Goal: Task Accomplishment & Management: Manage account settings

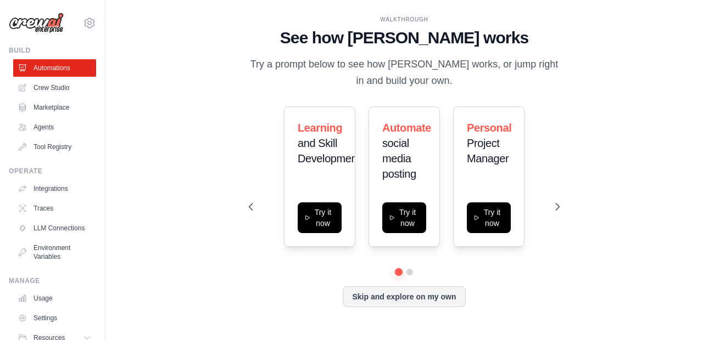
click at [40, 22] on img at bounding box center [36, 23] width 55 height 21
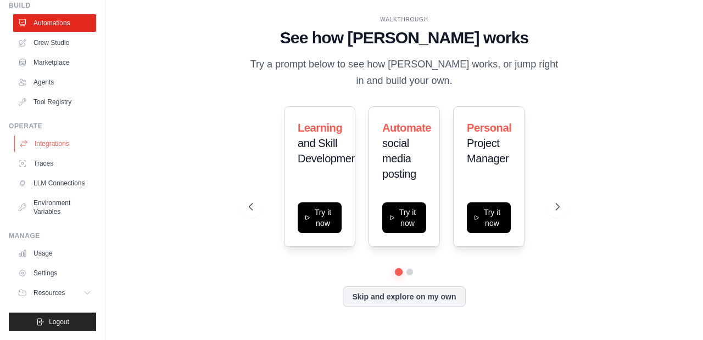
click at [52, 144] on link "Integrations" at bounding box center [55, 144] width 83 height 18
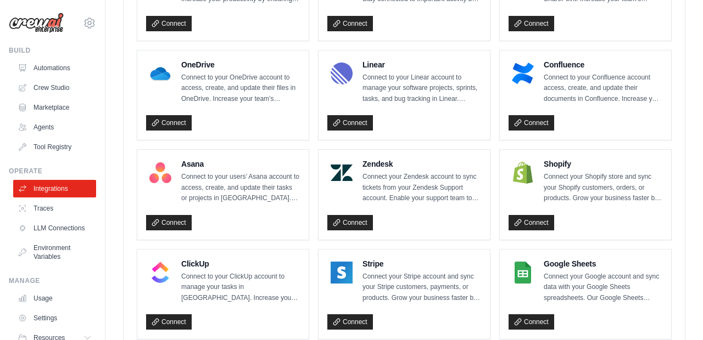
scroll to position [601, 0]
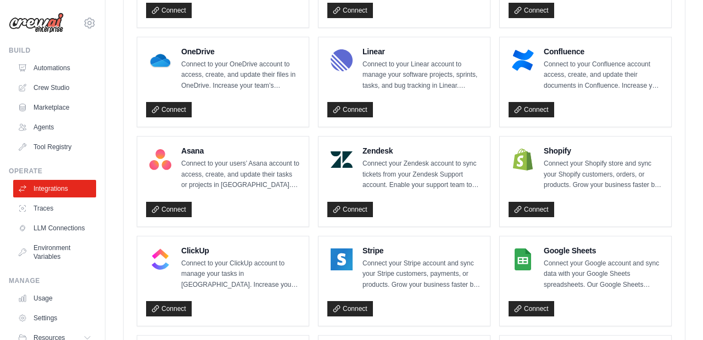
click at [532, 262] on img at bounding box center [523, 260] width 22 height 22
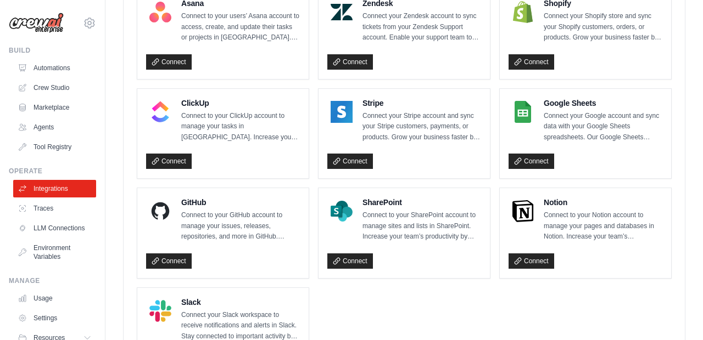
scroll to position [741, 0]
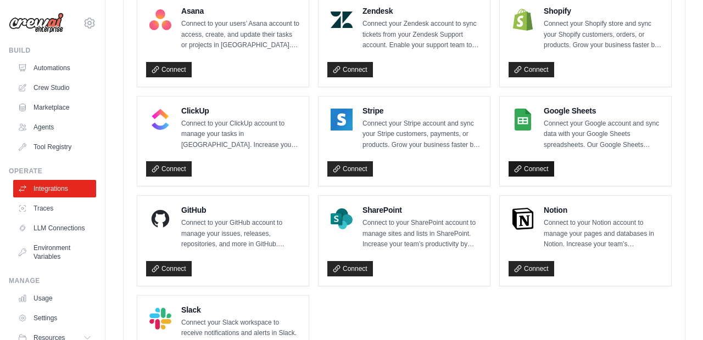
click at [531, 168] on link "Connect" at bounding box center [531, 168] width 46 height 15
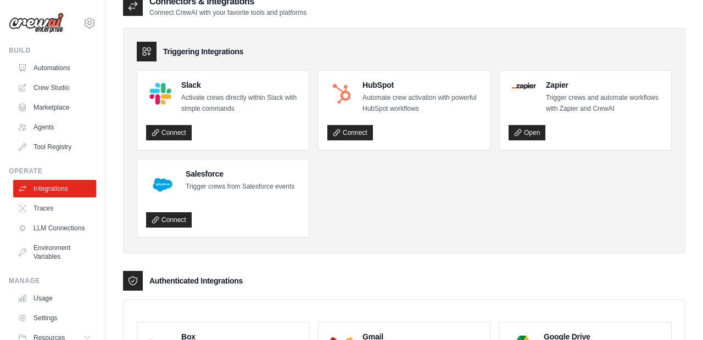
scroll to position [13, 0]
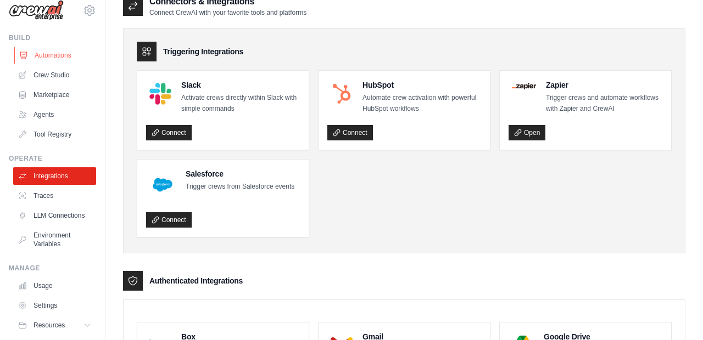
click at [59, 55] on link "Automations" at bounding box center [55, 56] width 83 height 18
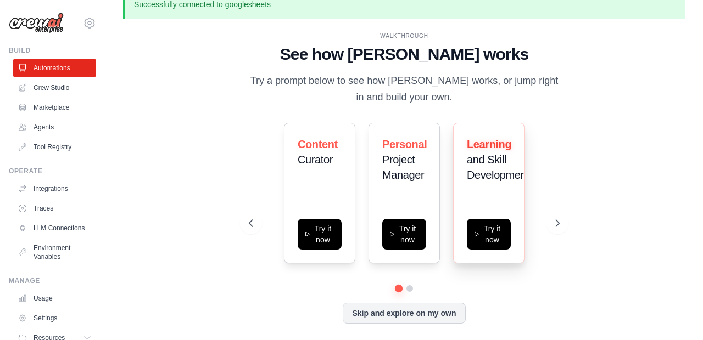
scroll to position [37, 0]
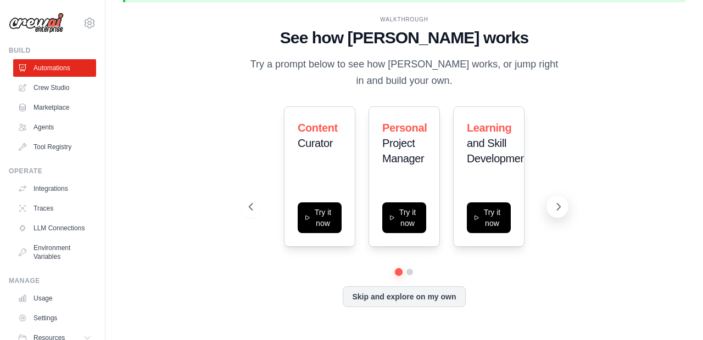
click at [556, 204] on icon at bounding box center [558, 206] width 11 height 11
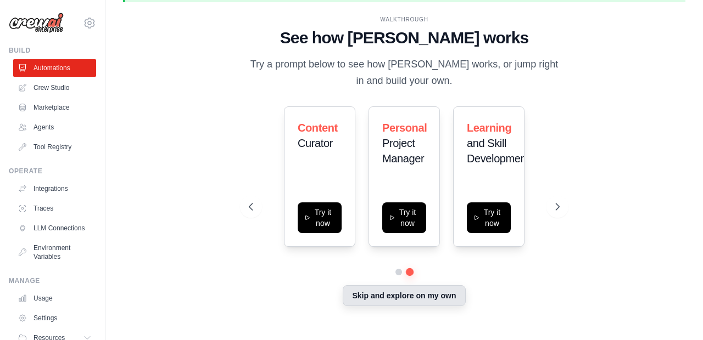
click at [403, 289] on button "Skip and explore on my own" at bounding box center [404, 295] width 122 height 21
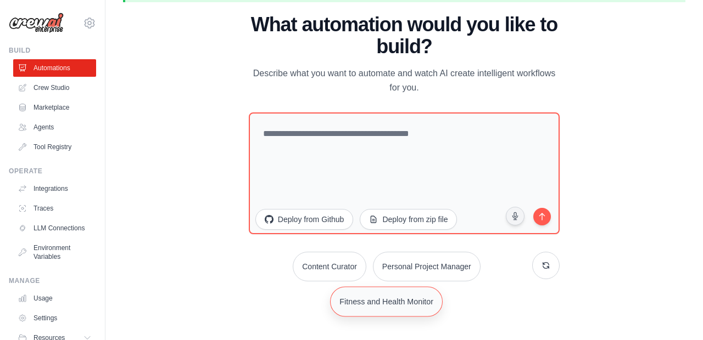
click at [397, 305] on button "Fitness and Health Monitor" at bounding box center [386, 302] width 113 height 30
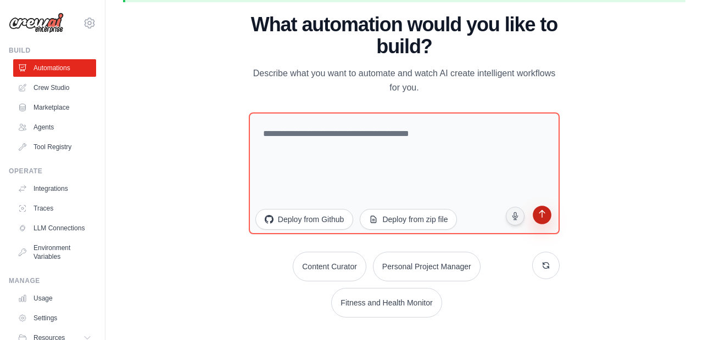
click at [541, 221] on icon "submit" at bounding box center [542, 215] width 10 height 10
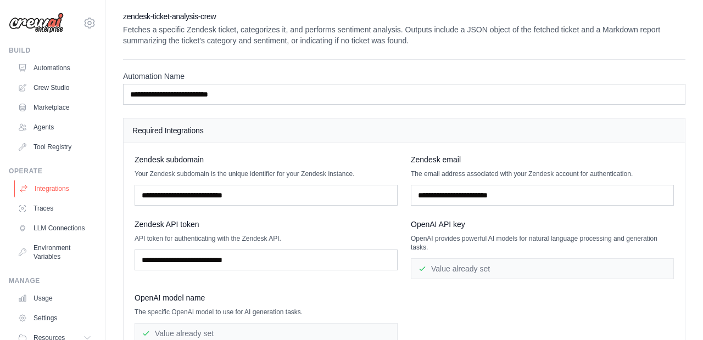
click at [54, 190] on link "Integrations" at bounding box center [55, 189] width 83 height 18
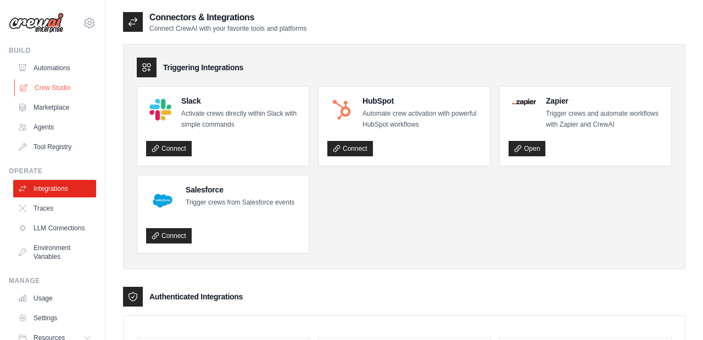
click at [65, 90] on link "Crew Studio" at bounding box center [55, 88] width 83 height 18
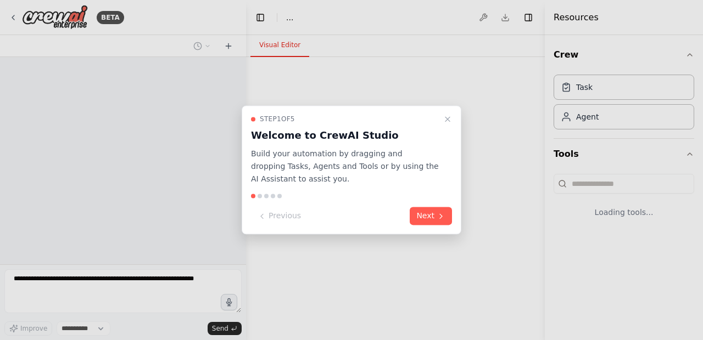
select select "****"
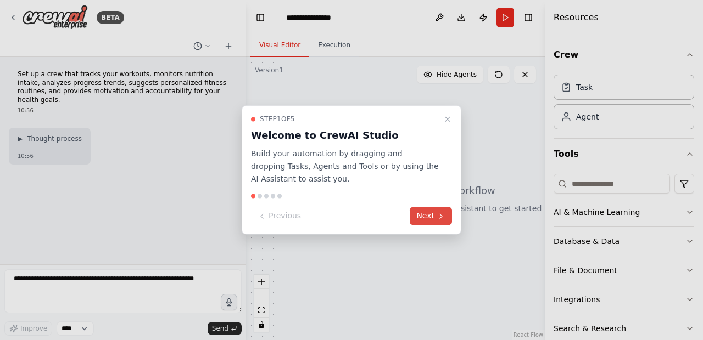
click at [428, 214] on button "Next" at bounding box center [431, 216] width 42 height 18
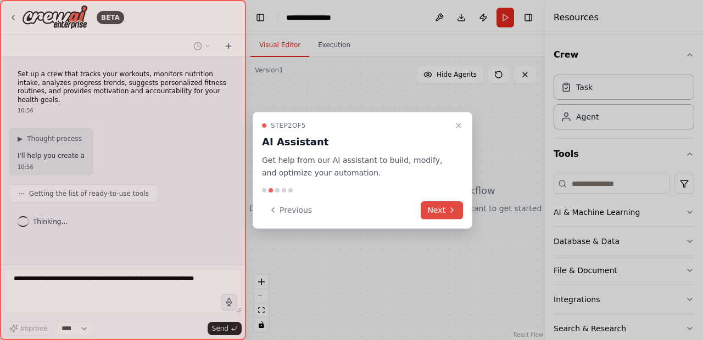
click at [428, 213] on button "Next" at bounding box center [441, 210] width 42 height 18
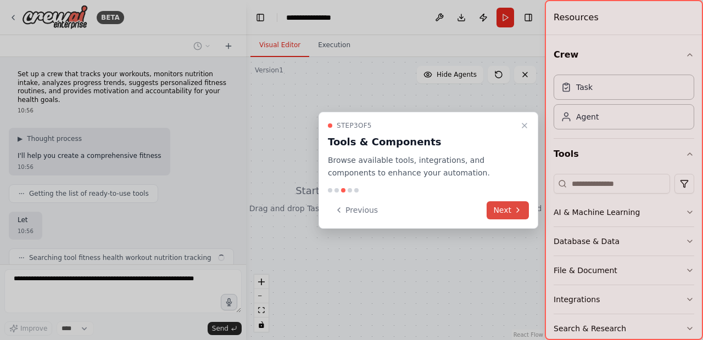
scroll to position [31, 0]
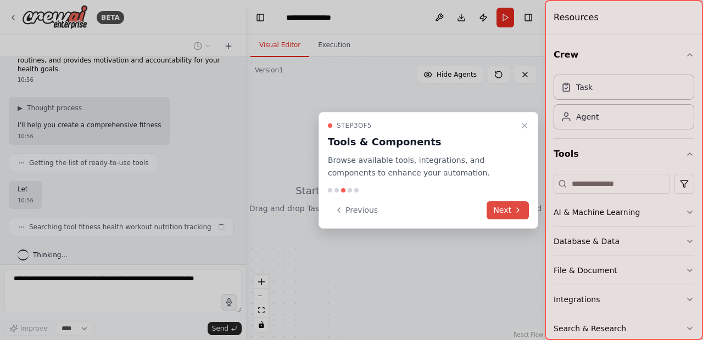
click at [515, 211] on icon at bounding box center [517, 210] width 9 height 9
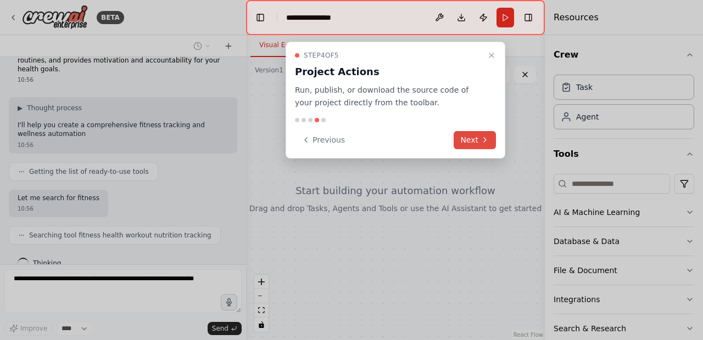
click at [474, 137] on button "Next" at bounding box center [474, 140] width 42 height 18
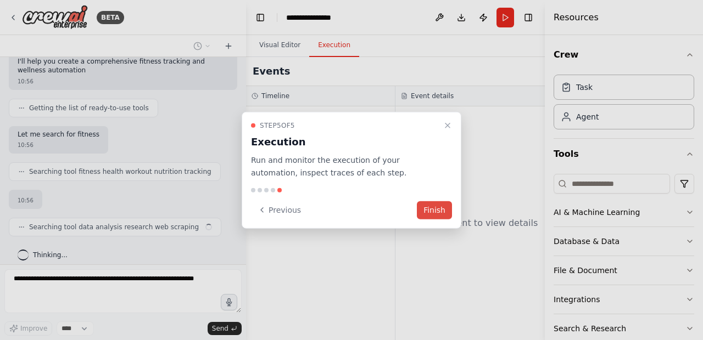
scroll to position [103, 0]
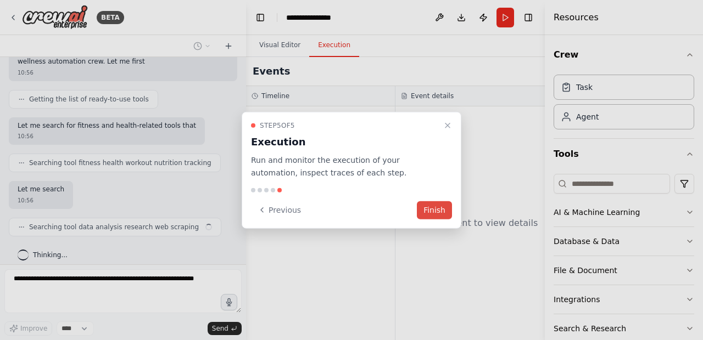
click at [439, 211] on button "Finish" at bounding box center [434, 210] width 35 height 18
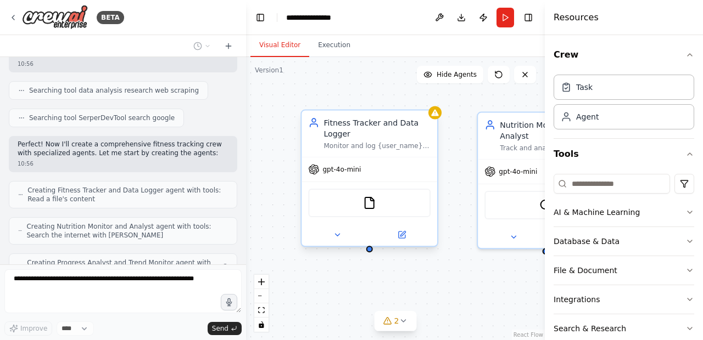
scroll to position [310, 0]
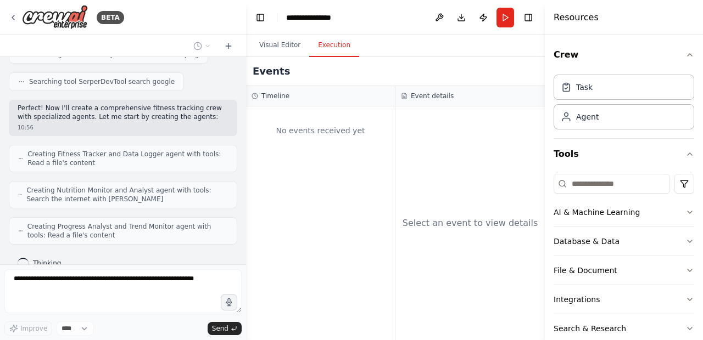
click at [330, 50] on button "Execution" at bounding box center [334, 45] width 50 height 23
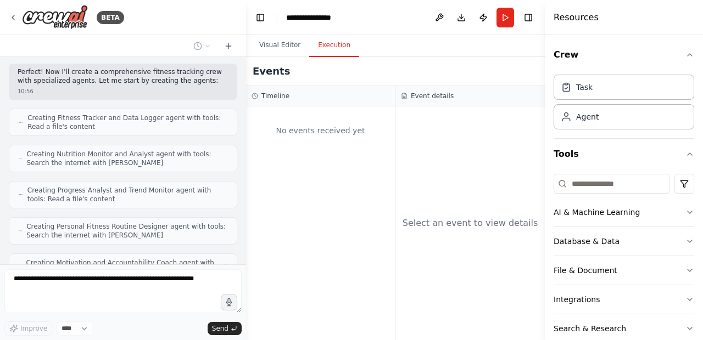
scroll to position [383, 0]
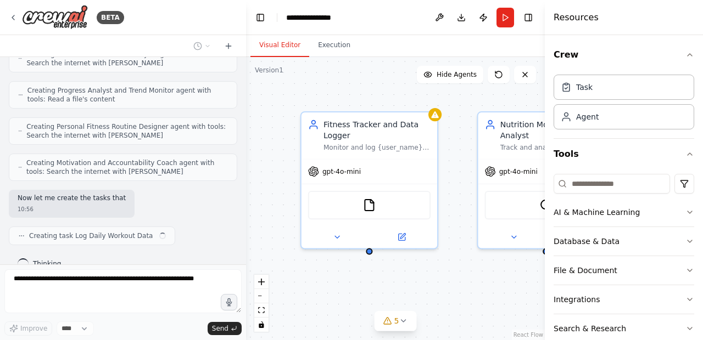
click at [277, 44] on button "Visual Editor" at bounding box center [279, 45] width 59 height 23
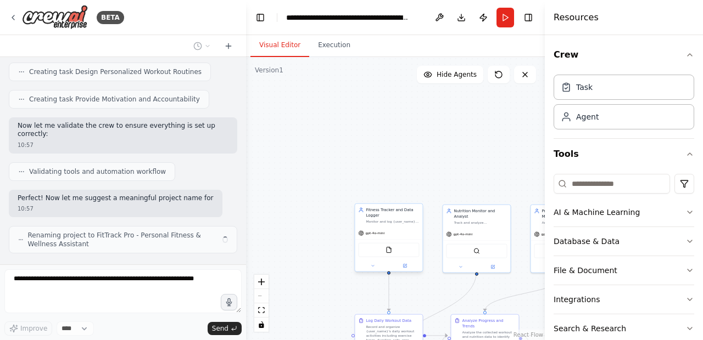
scroll to position [710, 0]
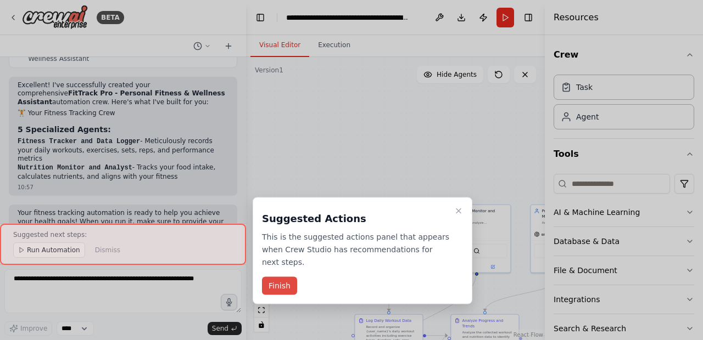
click at [289, 277] on button "Finish" at bounding box center [279, 286] width 35 height 18
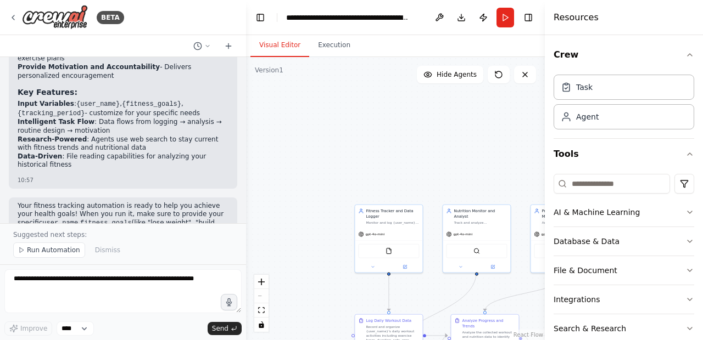
scroll to position [1155, 0]
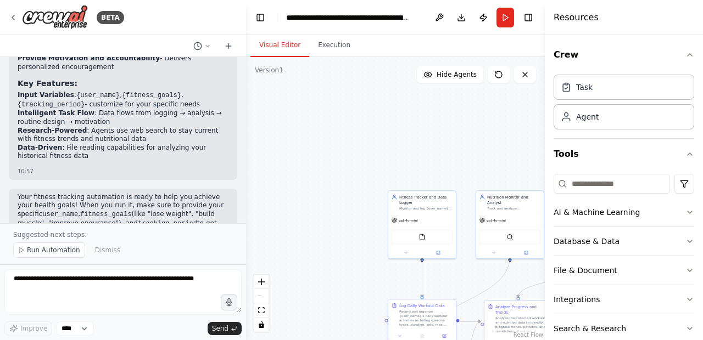
click at [429, 313] on div "Record and organize {user_name}'s daily workout activities including exercise t…" at bounding box center [425, 319] width 53 height 18
click at [588, 119] on div "Agent" at bounding box center [587, 116] width 23 height 11
click at [586, 82] on div "Task" at bounding box center [584, 86] width 16 height 11
click at [333, 44] on button "Execution" at bounding box center [334, 45] width 50 height 23
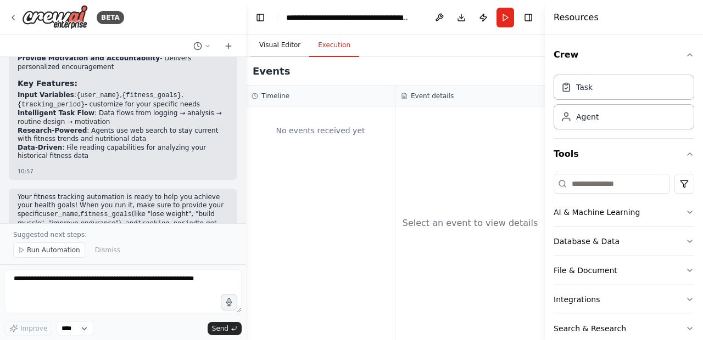
click at [266, 45] on button "Visual Editor" at bounding box center [279, 45] width 59 height 23
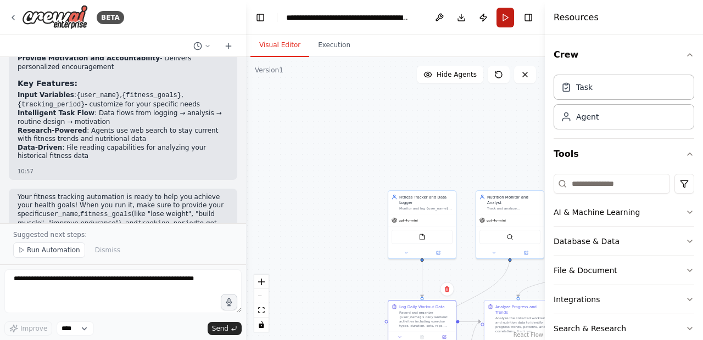
click at [504, 15] on button "Run" at bounding box center [505, 18] width 18 height 20
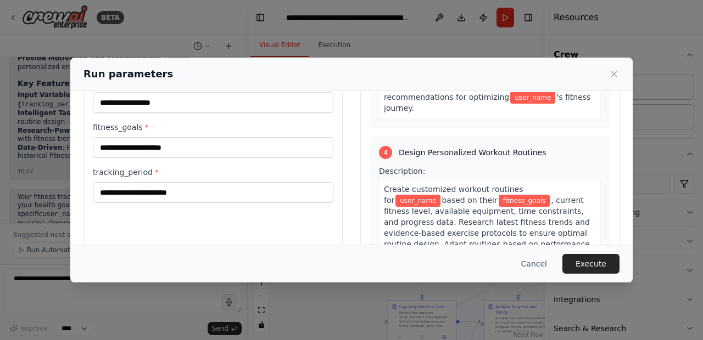
scroll to position [710, 0]
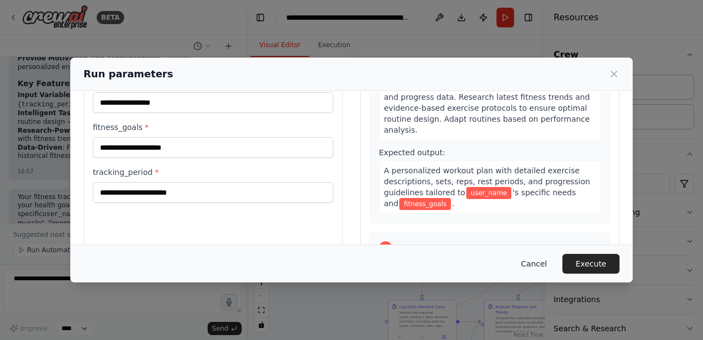
click at [542, 262] on button "Cancel" at bounding box center [533, 264] width 43 height 20
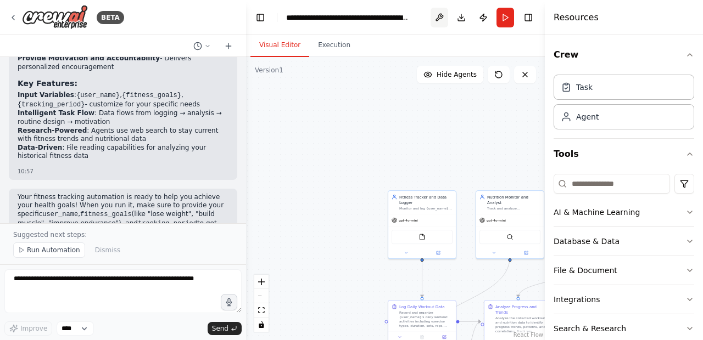
click at [439, 13] on button at bounding box center [439, 18] width 18 height 20
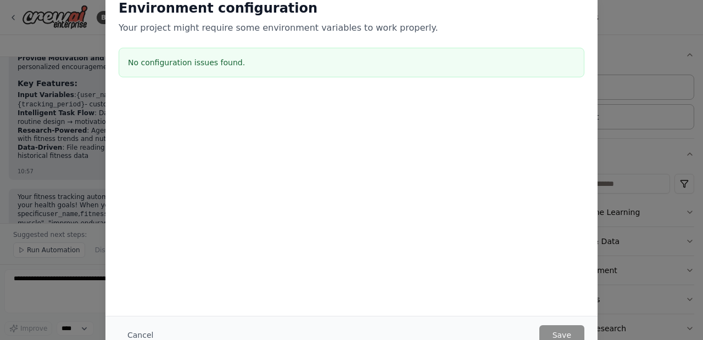
click at [29, 187] on div "Environment configuration Your project might require some environment variables…" at bounding box center [351, 170] width 703 height 340
click at [135, 334] on button "Cancel" at bounding box center [140, 336] width 43 height 20
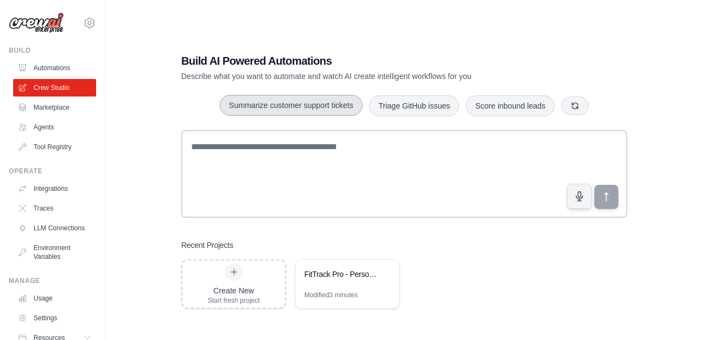
click at [336, 110] on button "Summarize customer support tickets" at bounding box center [291, 105] width 143 height 21
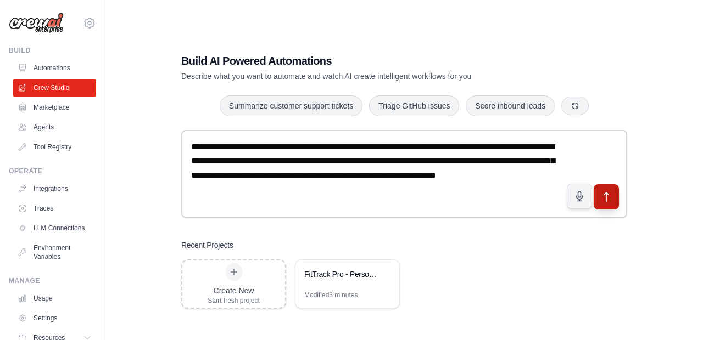
click at [611, 195] on icon "submit" at bounding box center [607, 198] width 12 height 12
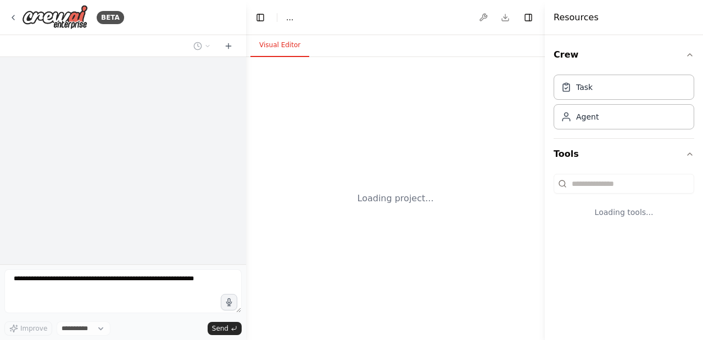
select select "****"
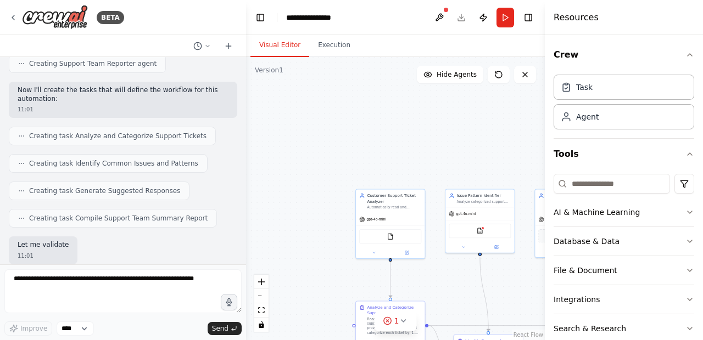
scroll to position [520, 0]
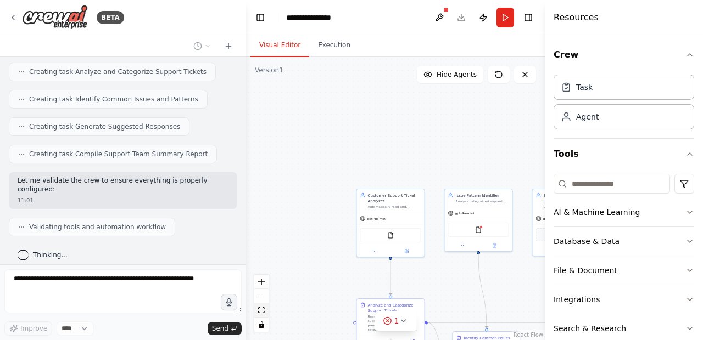
click at [260, 307] on button "fit view" at bounding box center [261, 311] width 14 height 14
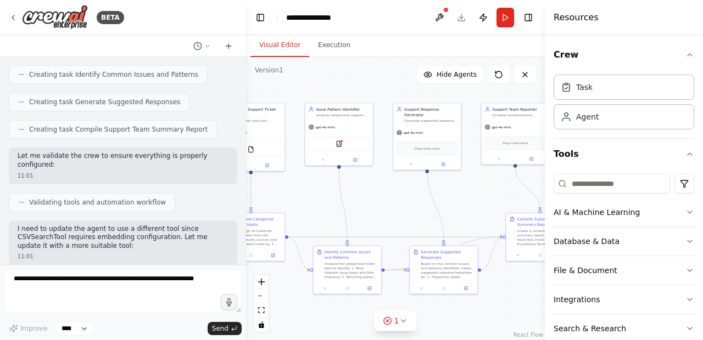
scroll to position [637, 0]
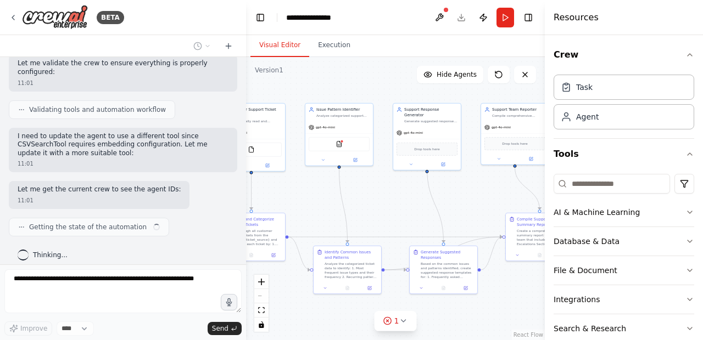
click at [386, 226] on div ".deletable-edge-delete-btn { width: 20px; height: 20px; border: 0px solid #ffff…" at bounding box center [395, 198] width 299 height 283
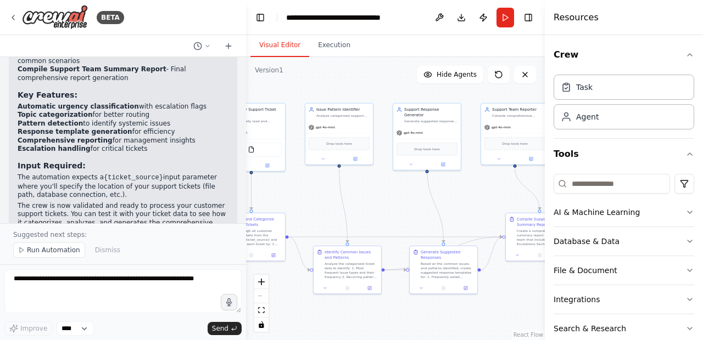
scroll to position [1267, 0]
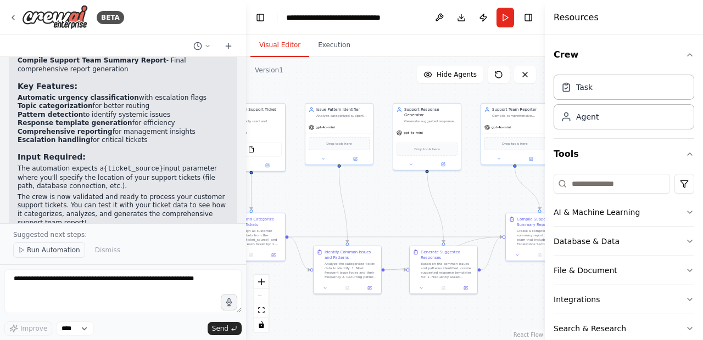
click at [37, 252] on span "Run Automation" at bounding box center [53, 250] width 53 height 9
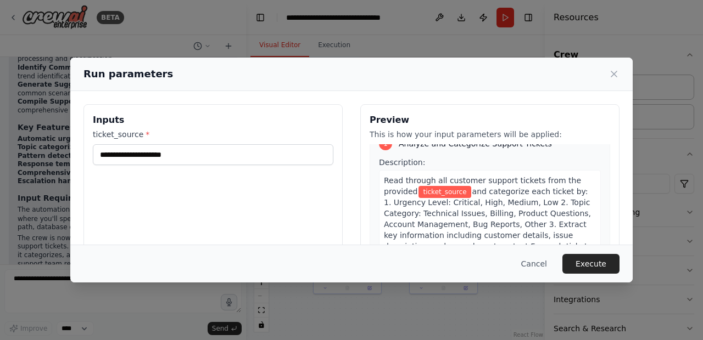
scroll to position [17, 0]
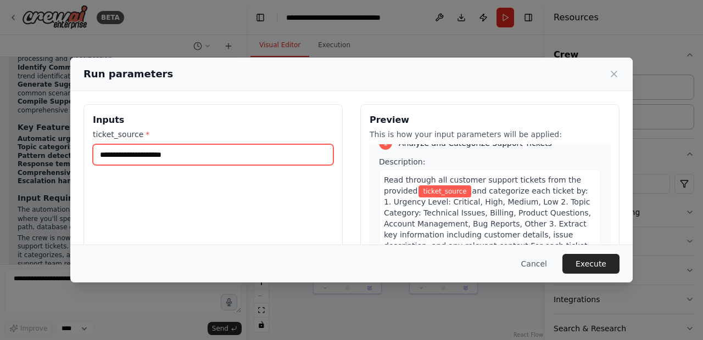
click at [243, 154] on input "ticket_source *" at bounding box center [213, 154] width 240 height 21
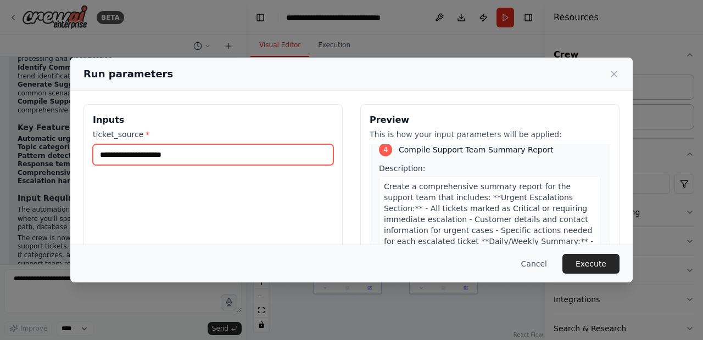
scroll to position [861, 0]
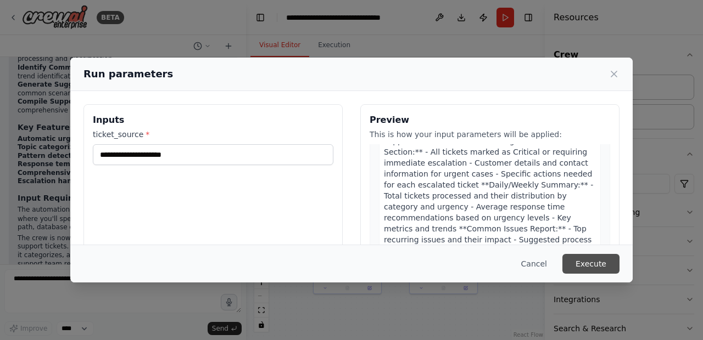
click at [594, 259] on button "Execute" at bounding box center [590, 264] width 57 height 20
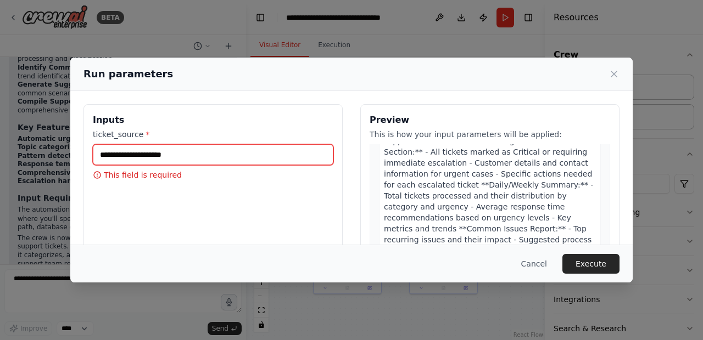
click at [134, 150] on input "ticket_source *" at bounding box center [213, 154] width 240 height 21
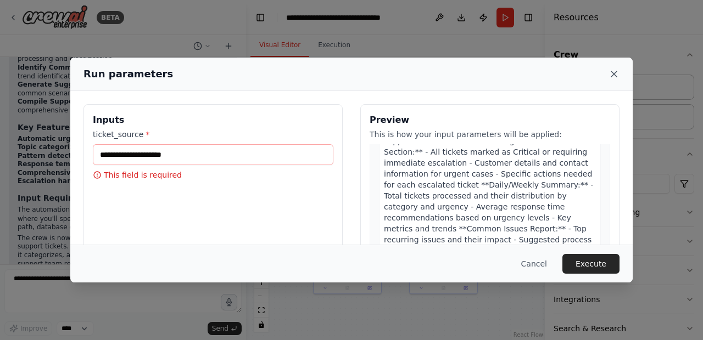
click at [614, 73] on icon at bounding box center [613, 73] width 5 height 5
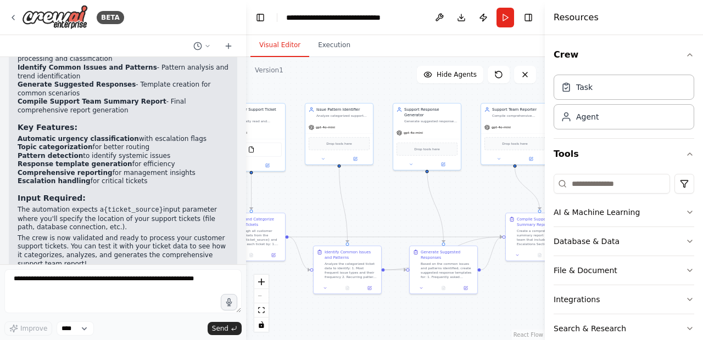
click at [369, 210] on div ".deletable-edge-delete-btn { width: 20px; height: 20px; border: 0px solid #ffff…" at bounding box center [395, 198] width 299 height 283
click at [272, 226] on div "Analyze and Categorize Support Tickets" at bounding box center [254, 221] width 53 height 11
click at [155, 234] on p "The crew is now validated and ready to process your customer support tickets. Y…" at bounding box center [123, 251] width 211 height 34
click at [338, 43] on button "Execution" at bounding box center [334, 45] width 50 height 23
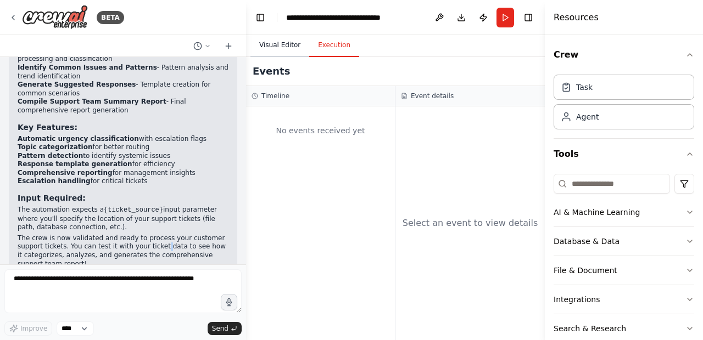
click at [276, 47] on button "Visual Editor" at bounding box center [279, 45] width 59 height 23
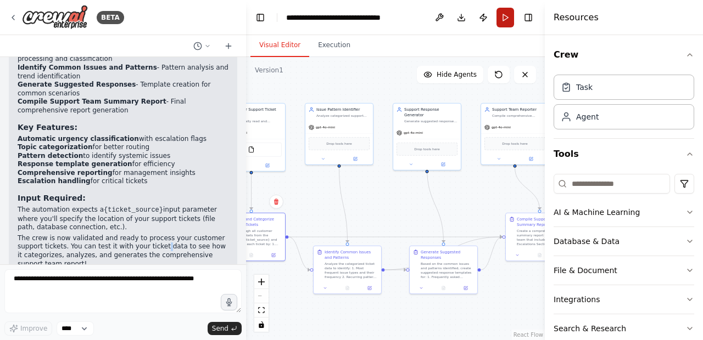
click at [502, 14] on button "Run" at bounding box center [505, 18] width 18 height 20
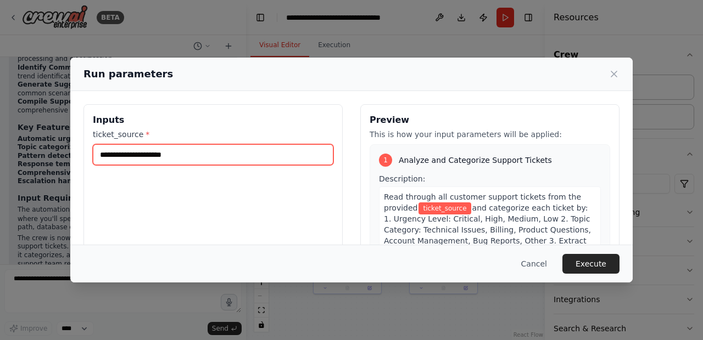
click at [226, 158] on input "ticket_source *" at bounding box center [213, 154] width 240 height 21
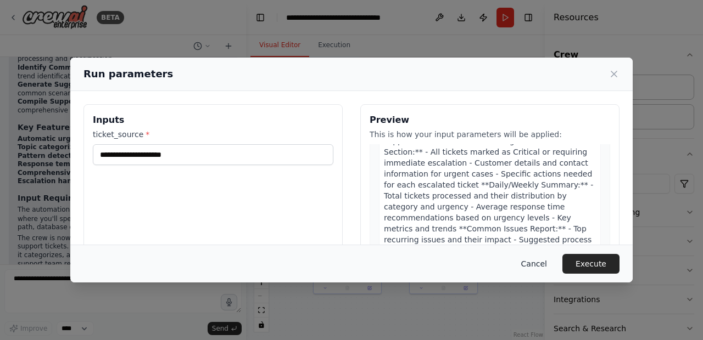
click at [530, 262] on button "Cancel" at bounding box center [533, 264] width 43 height 20
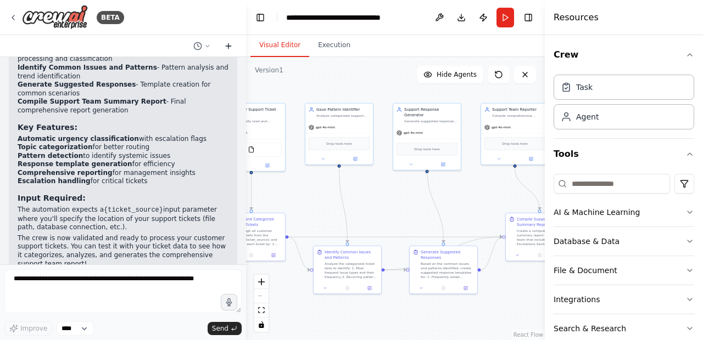
click at [233, 46] on button at bounding box center [229, 46] width 18 height 13
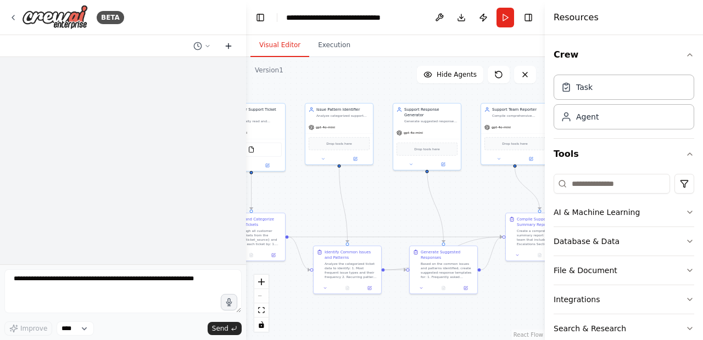
scroll to position [0, 0]
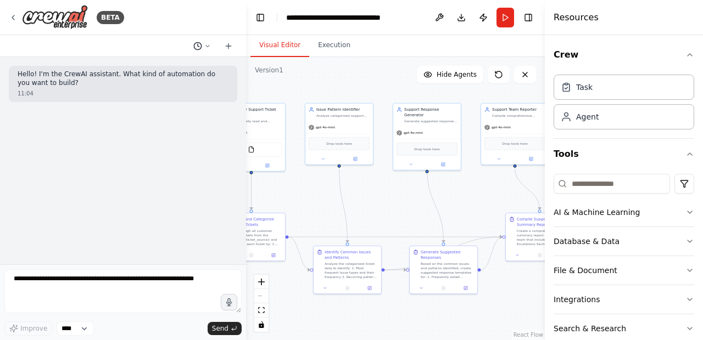
click at [203, 46] on button at bounding box center [202, 46] width 26 height 13
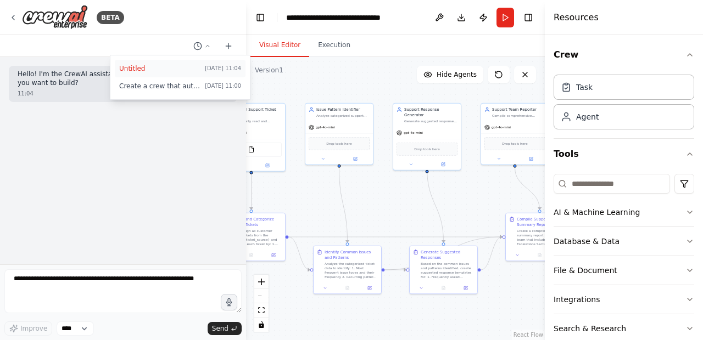
click at [153, 66] on span "Untitled" at bounding box center [159, 68] width 81 height 9
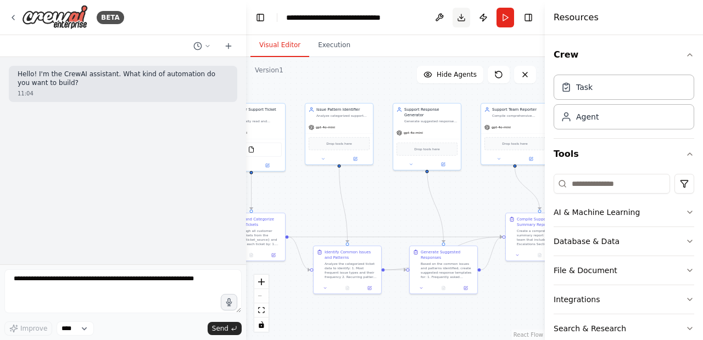
click at [461, 16] on button "Download" at bounding box center [461, 18] width 18 height 20
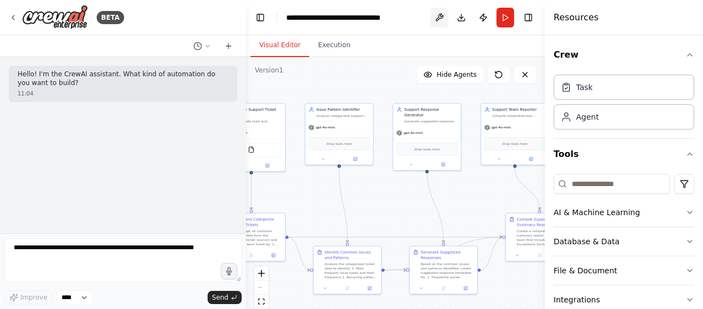
click at [441, 16] on button at bounding box center [439, 18] width 18 height 20
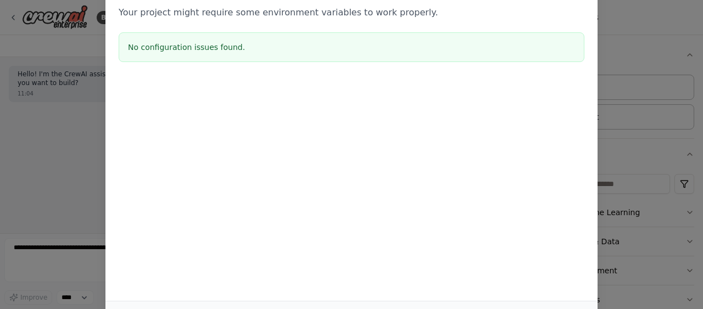
click at [34, 130] on div "Environment configuration Your project might require some environment variables…" at bounding box center [351, 154] width 703 height 309
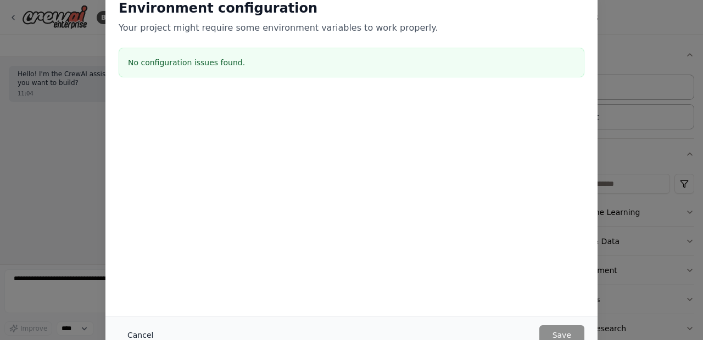
click at [145, 333] on button "Cancel" at bounding box center [140, 336] width 43 height 20
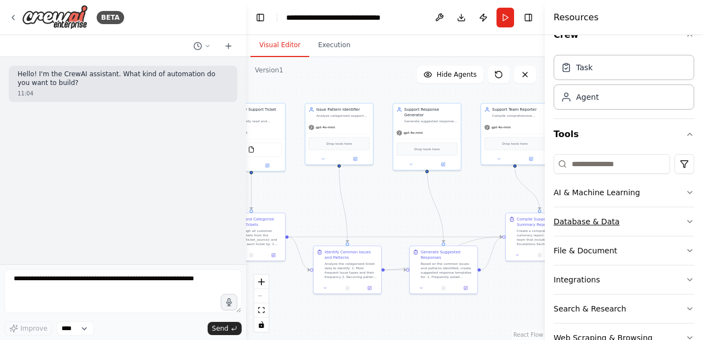
scroll to position [50, 0]
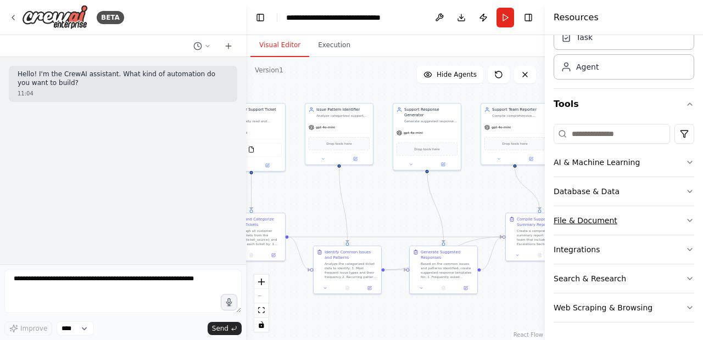
click at [589, 216] on button "File & Document" at bounding box center [623, 220] width 141 height 29
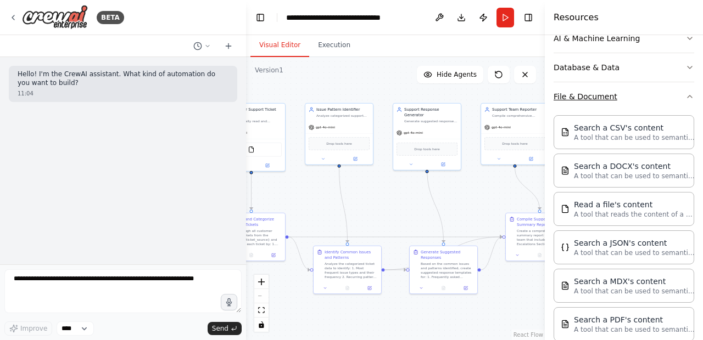
scroll to position [175, 0]
click at [611, 216] on p "A tool that reads the content of a file. To use this tool, provide a 'file_path…" at bounding box center [634, 213] width 121 height 9
click at [206, 46] on icon at bounding box center [207, 46] width 7 height 7
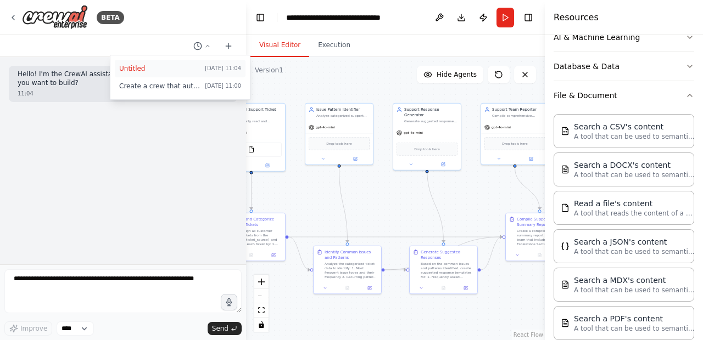
click at [177, 70] on span "Untitled" at bounding box center [159, 68] width 81 height 9
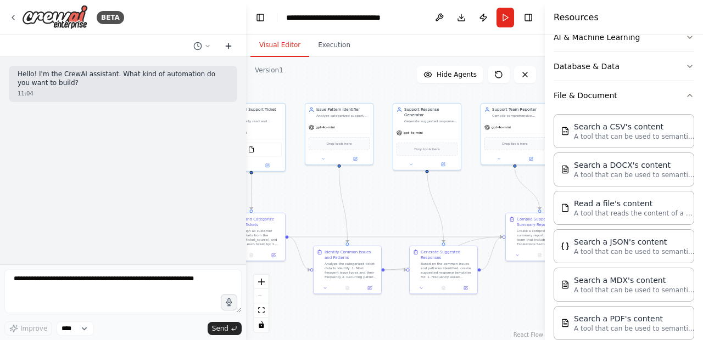
click at [229, 42] on icon at bounding box center [228, 46] width 9 height 9
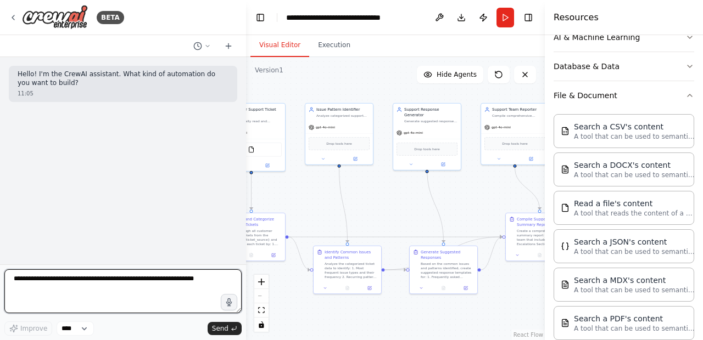
click at [83, 286] on textarea at bounding box center [122, 292] width 237 height 44
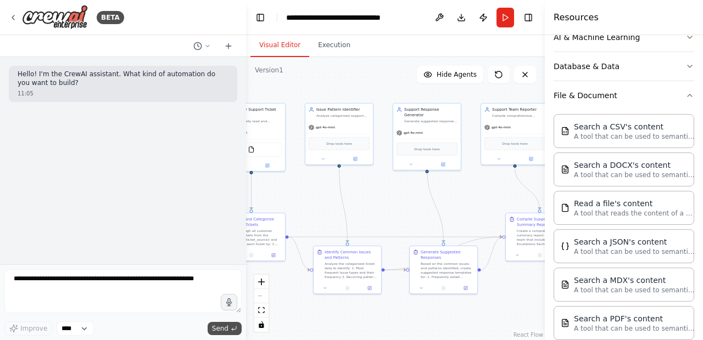
click at [213, 330] on span "Send" at bounding box center [220, 328] width 16 height 9
click at [218, 327] on span "Send" at bounding box center [220, 328] width 16 height 9
click at [505, 24] on button "Run" at bounding box center [505, 18] width 18 height 20
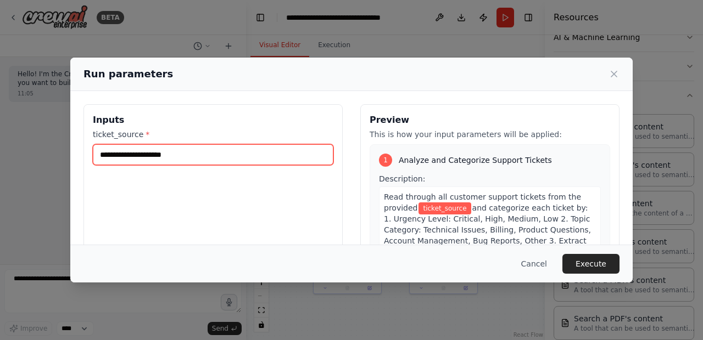
click at [222, 156] on input "ticket_source *" at bounding box center [213, 154] width 240 height 21
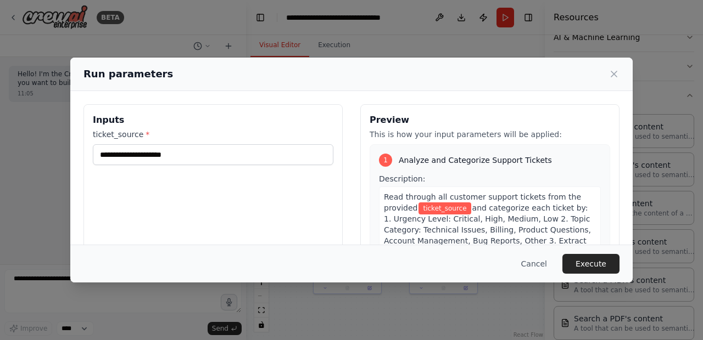
click at [216, 244] on div "Inputs ticket_source *" at bounding box center [212, 234] width 259 height 260
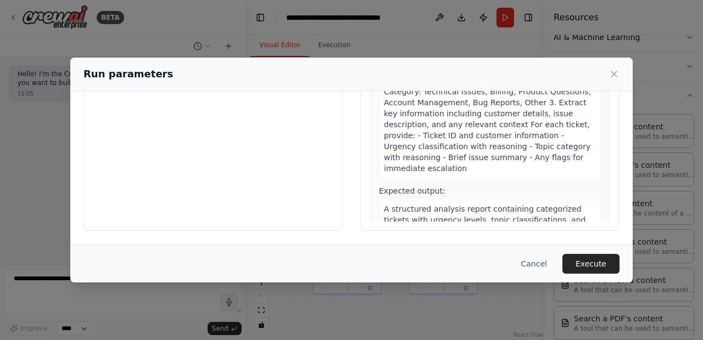
scroll to position [0, 0]
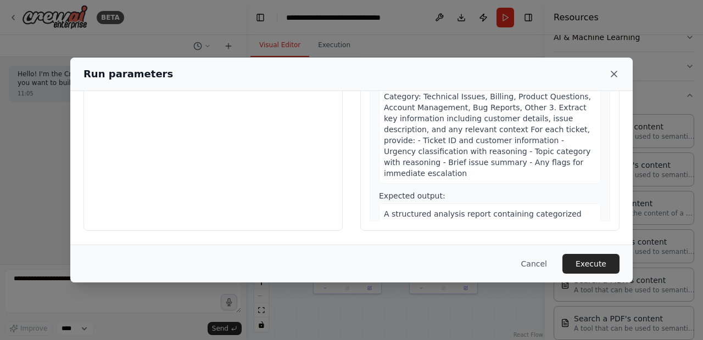
click at [614, 72] on icon at bounding box center [613, 74] width 11 height 11
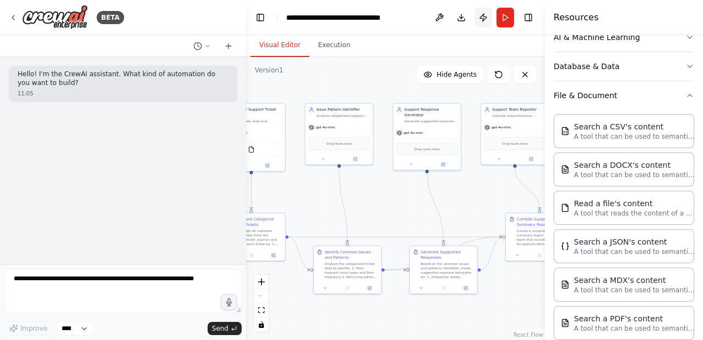
click at [480, 20] on button "Publish" at bounding box center [483, 18] width 18 height 20
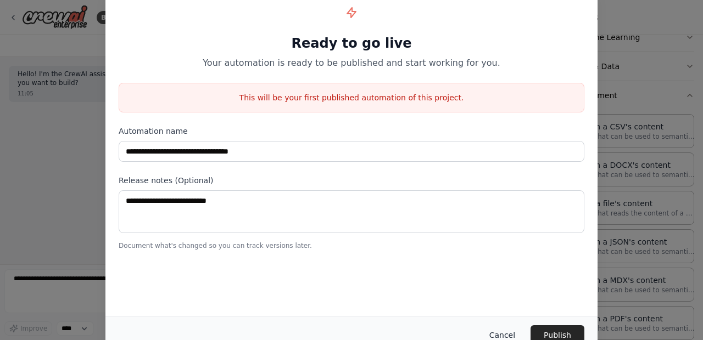
click at [501, 329] on button "Cancel" at bounding box center [501, 336] width 43 height 20
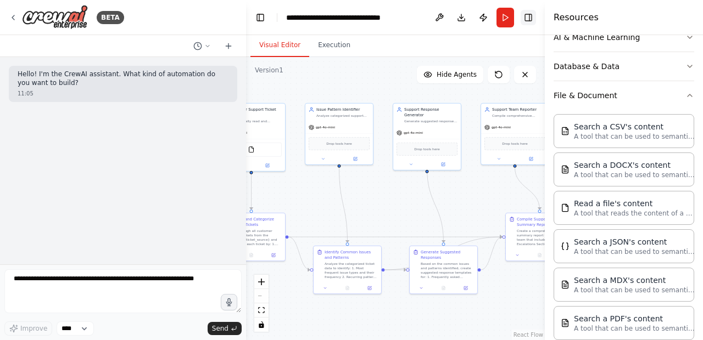
click at [528, 14] on button "Toggle Right Sidebar" at bounding box center [527, 17] width 15 height 15
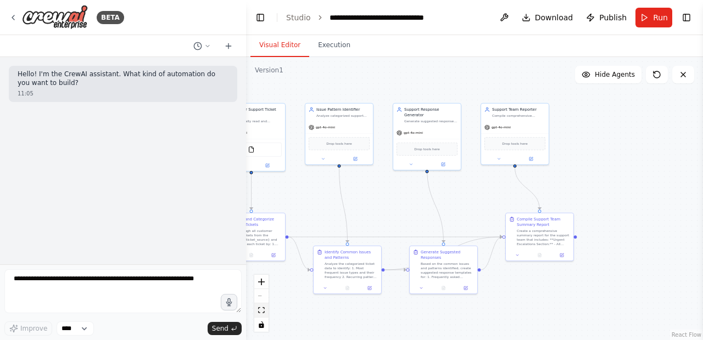
click at [259, 309] on icon "fit view" at bounding box center [261, 310] width 7 height 6
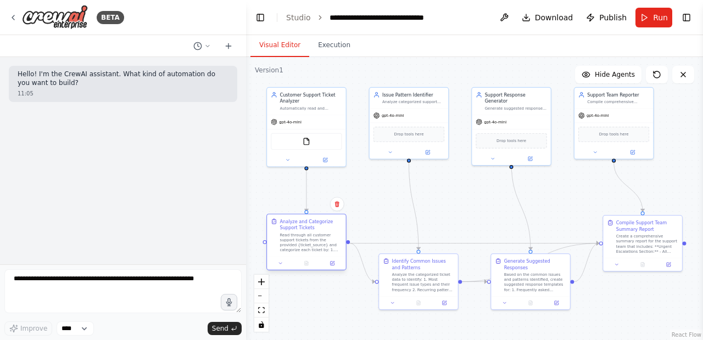
click at [310, 253] on div "Analyze and Categorize Support Tickets Read through all customer support ticket…" at bounding box center [306, 236] width 78 height 42
click at [287, 229] on div "Analyze and Categorize Support Tickets" at bounding box center [310, 224] width 62 height 13
click at [333, 263] on icon at bounding box center [332, 264] width 4 height 4
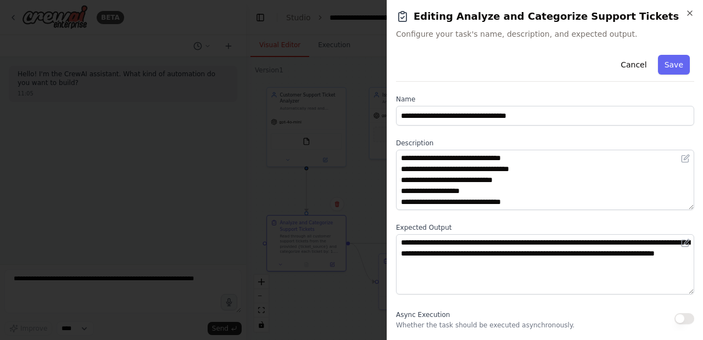
scroll to position [33, 0]
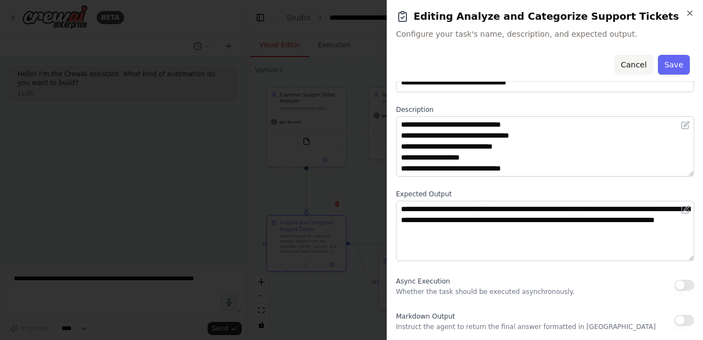
click at [641, 64] on button "Cancel" at bounding box center [633, 65] width 39 height 20
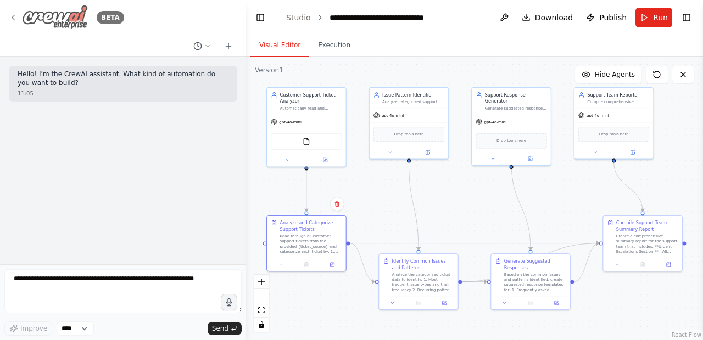
click at [64, 10] on img at bounding box center [55, 17] width 66 height 25
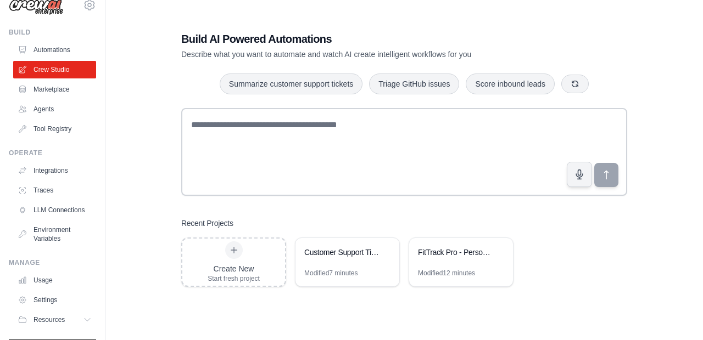
scroll to position [45, 0]
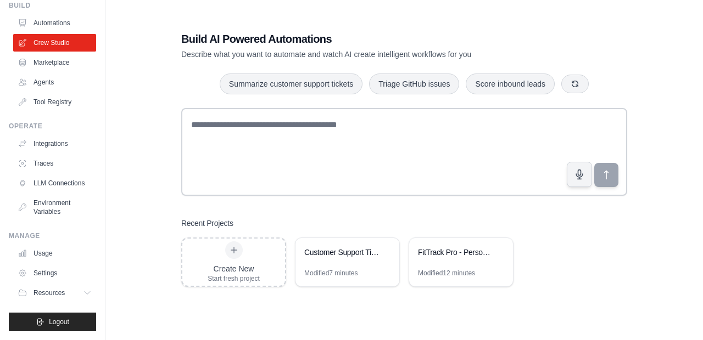
click at [72, 277] on link "Settings" at bounding box center [54, 274] width 83 height 18
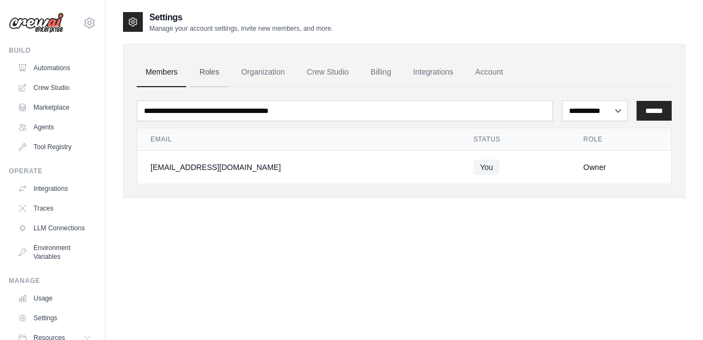
click at [214, 75] on link "Roles" at bounding box center [208, 73] width 37 height 30
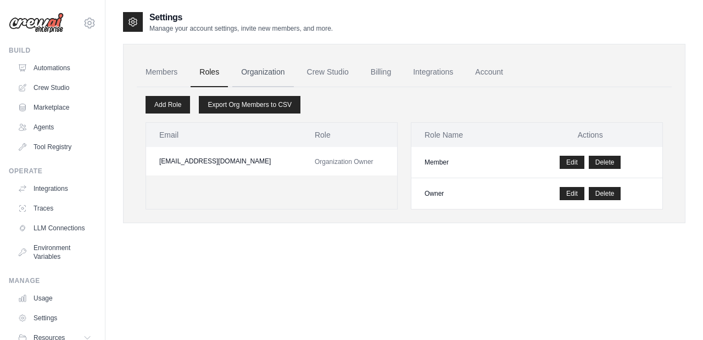
click at [265, 72] on link "Organization" at bounding box center [262, 73] width 61 height 30
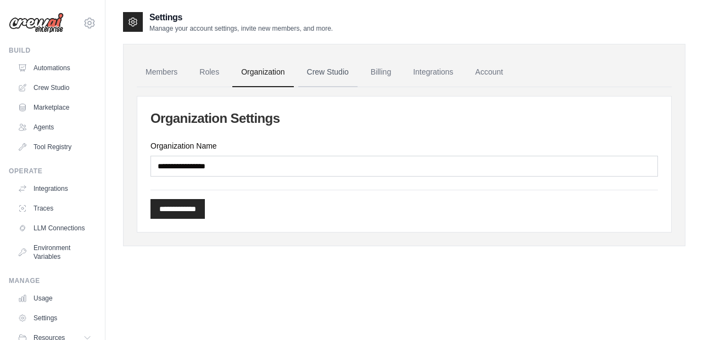
click at [328, 72] on link "Crew Studio" at bounding box center [327, 73] width 59 height 30
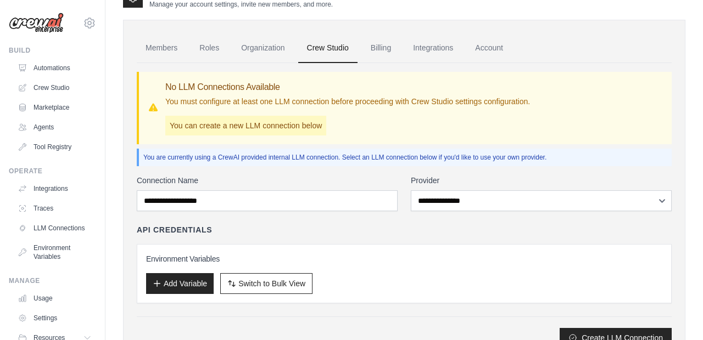
scroll to position [25, 0]
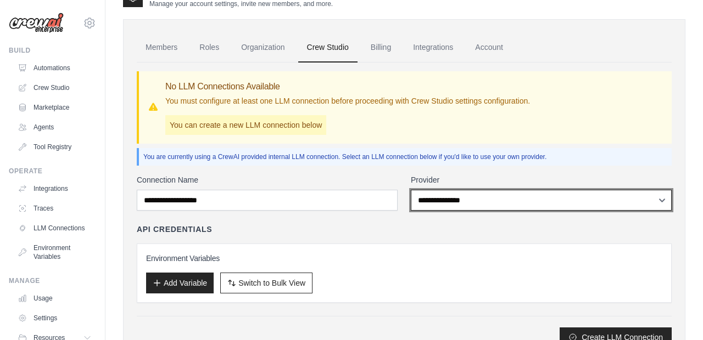
click at [466, 194] on select "**********" at bounding box center [541, 200] width 261 height 21
select select "******"
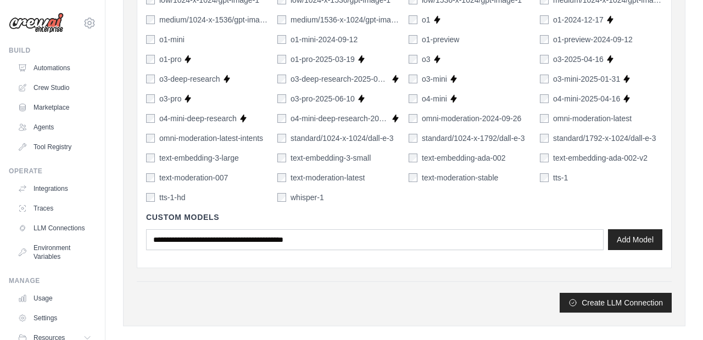
scroll to position [844, 0]
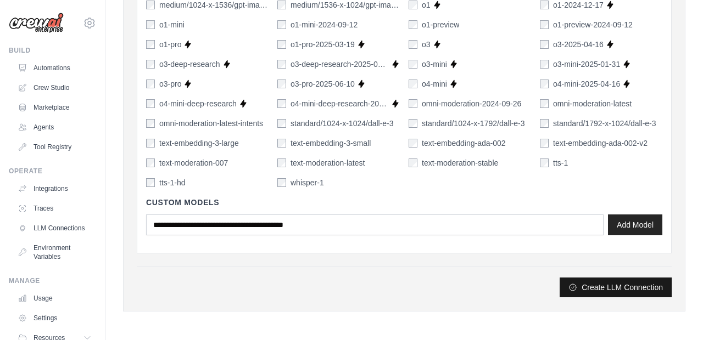
click at [574, 287] on icon "submit" at bounding box center [572, 287] width 9 height 9
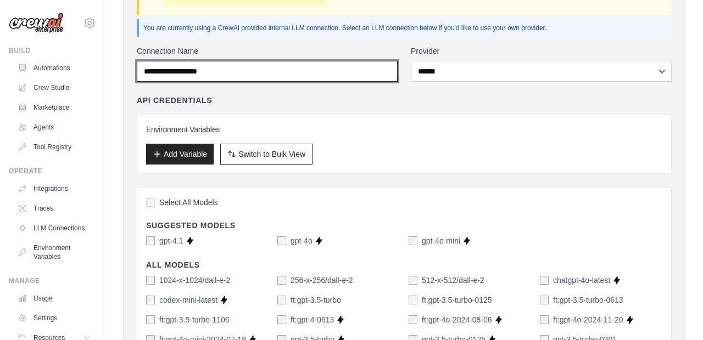
scroll to position [145, 0]
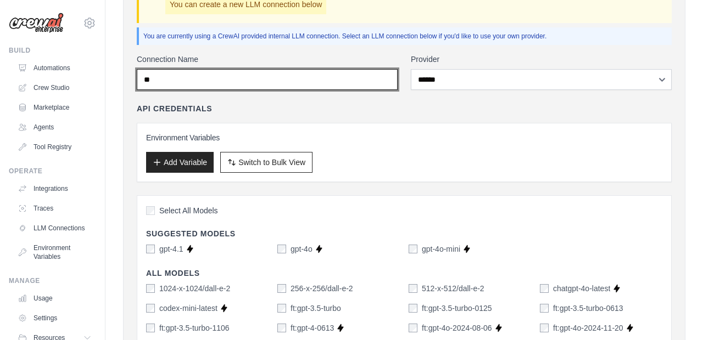
type input "*"
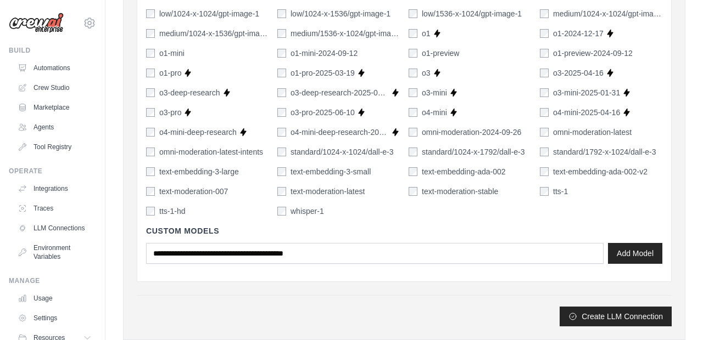
scroll to position [844, 0]
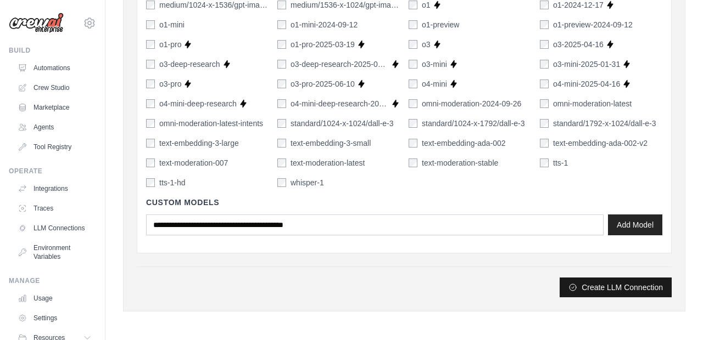
type input "**********"
click at [588, 286] on button "Create LLM Connection" at bounding box center [615, 288] width 112 height 20
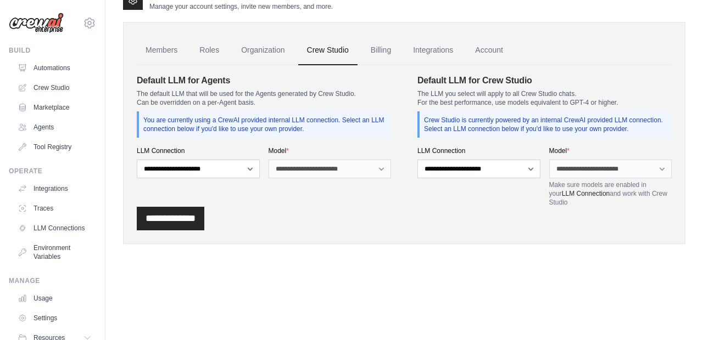
scroll to position [0, 0]
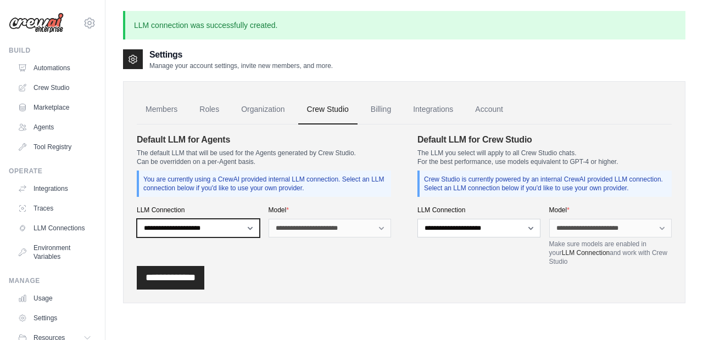
click at [245, 229] on select "**********" at bounding box center [198, 228] width 123 height 19
select select "******"
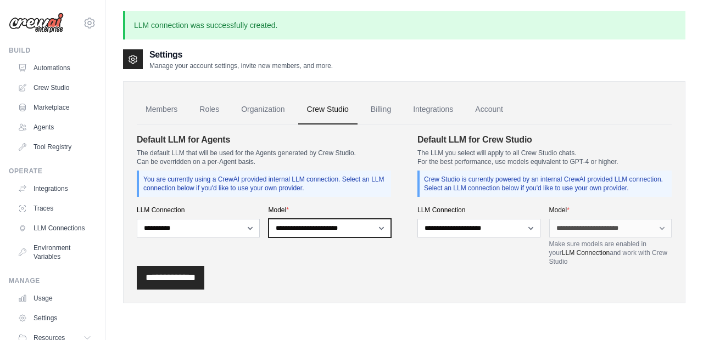
click at [328, 228] on select "**********" at bounding box center [329, 228] width 123 height 19
select select "*******"
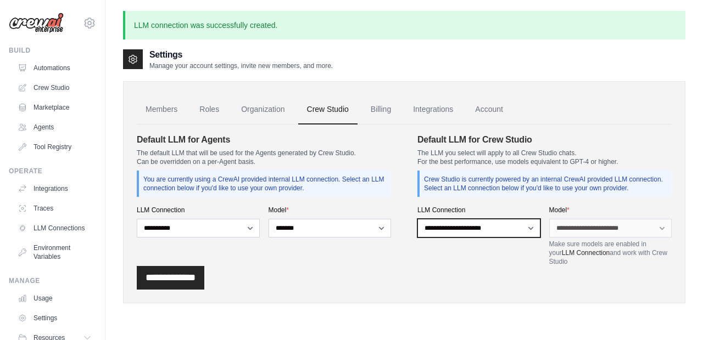
click at [487, 230] on select "**********" at bounding box center [478, 228] width 123 height 19
select select "******"
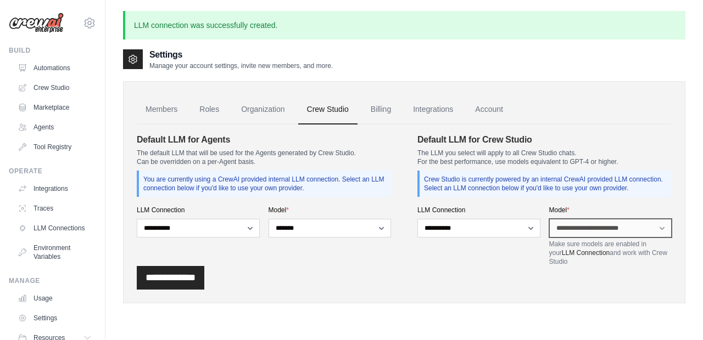
click at [564, 225] on select "**********" at bounding box center [610, 228] width 123 height 19
select select "*******"
click at [379, 113] on link "Billing" at bounding box center [381, 110] width 38 height 30
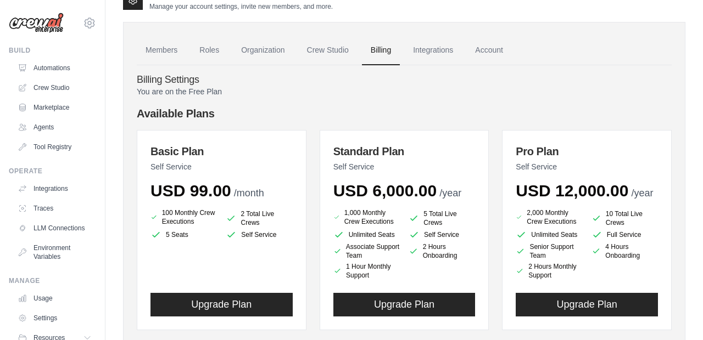
scroll to position [24, 0]
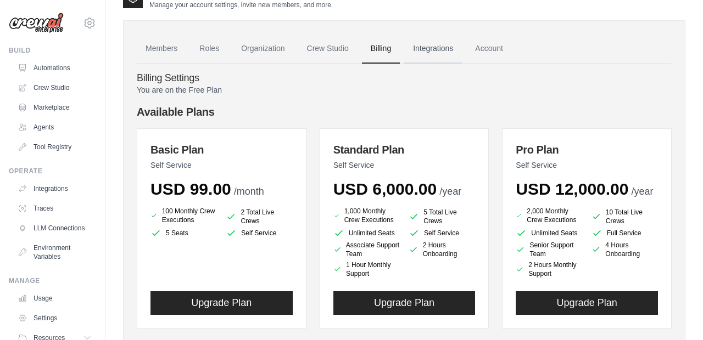
click at [428, 49] on link "Integrations" at bounding box center [433, 49] width 58 height 30
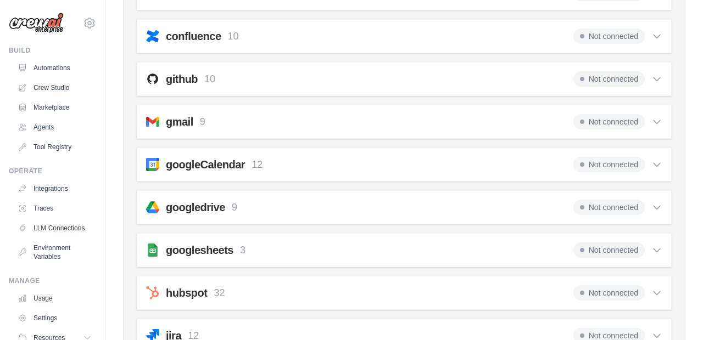
scroll to position [278, 0]
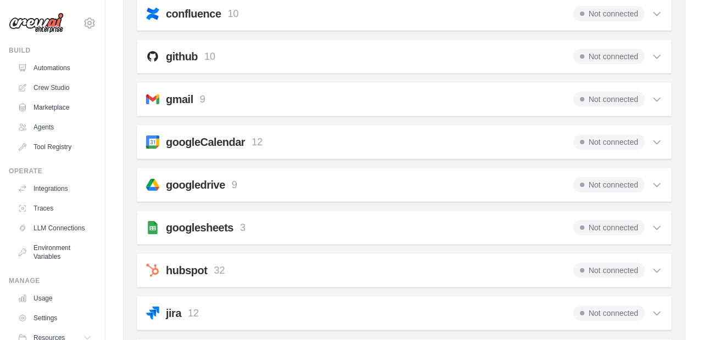
click at [593, 232] on span "Not connected" at bounding box center [608, 227] width 71 height 15
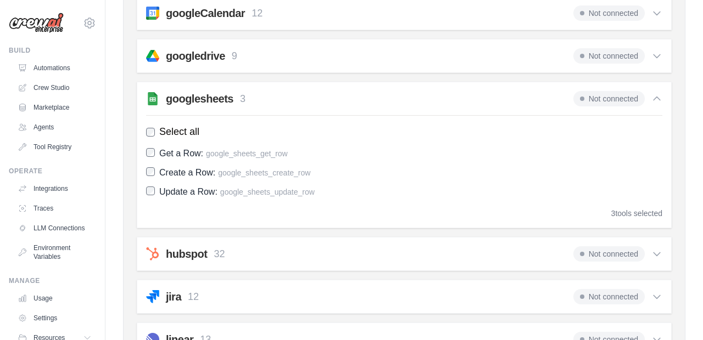
scroll to position [410, 0]
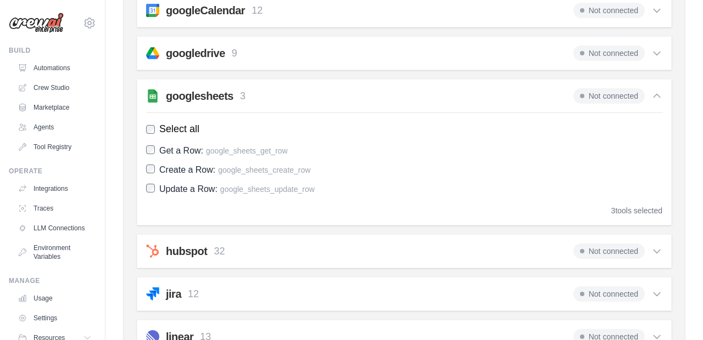
click at [592, 98] on span "Not connected" at bounding box center [608, 95] width 71 height 15
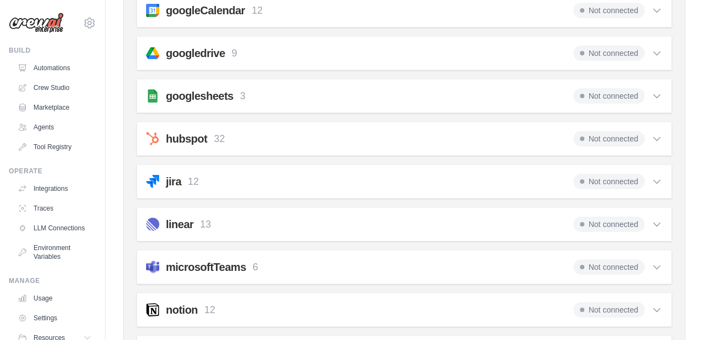
click at [221, 99] on h2 "googlesheets" at bounding box center [200, 95] width 68 height 15
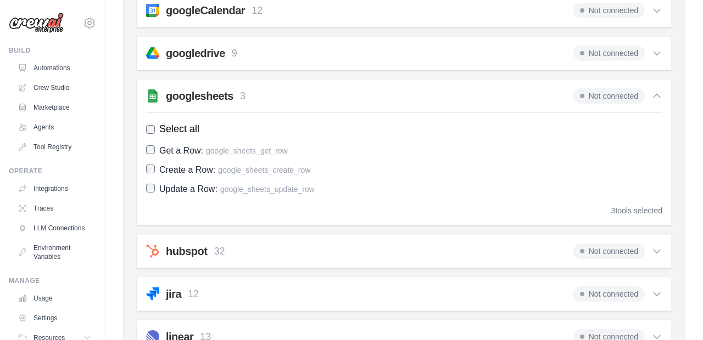
click at [221, 99] on h2 "googlesheets" at bounding box center [200, 95] width 68 height 15
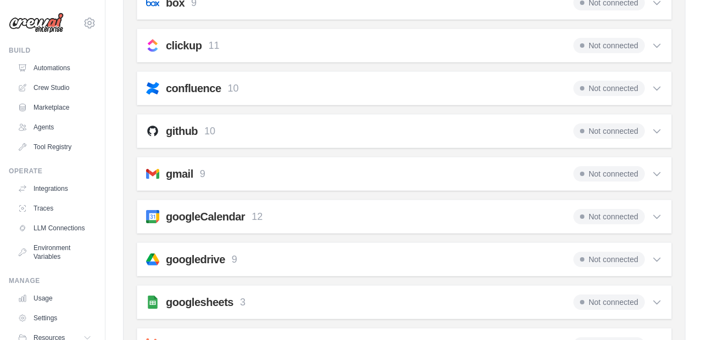
scroll to position [198, 0]
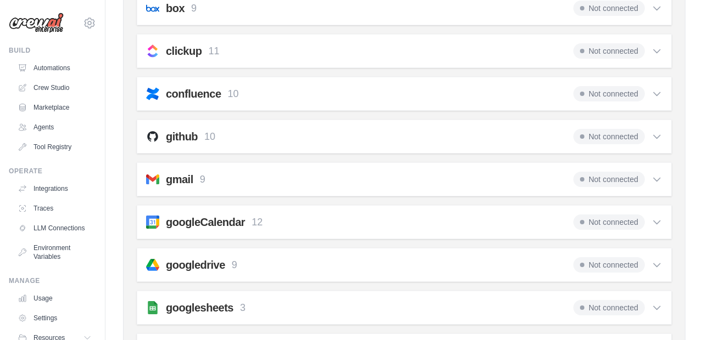
click at [604, 179] on span "Not connected" at bounding box center [608, 179] width 71 height 15
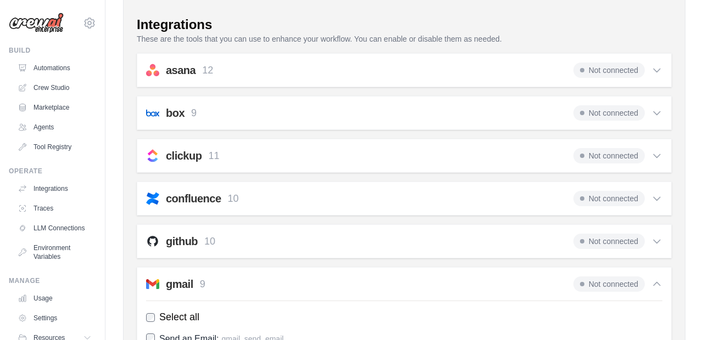
scroll to position [0, 0]
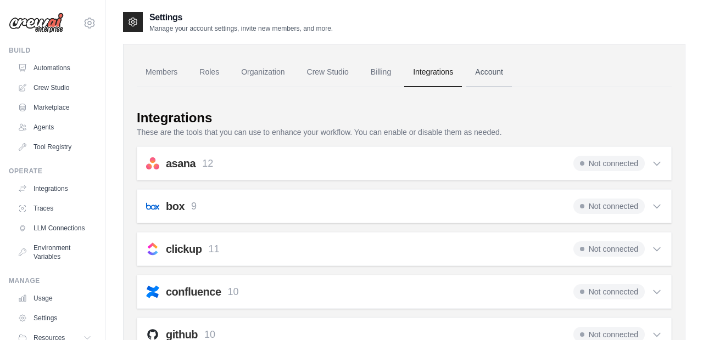
click at [497, 81] on link "Account" at bounding box center [489, 73] width 46 height 30
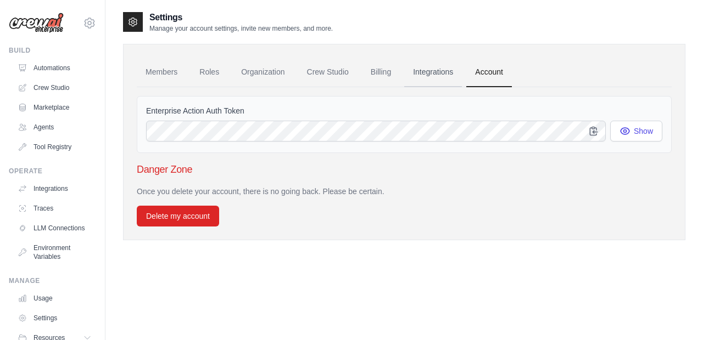
click at [440, 76] on link "Integrations" at bounding box center [433, 73] width 58 height 30
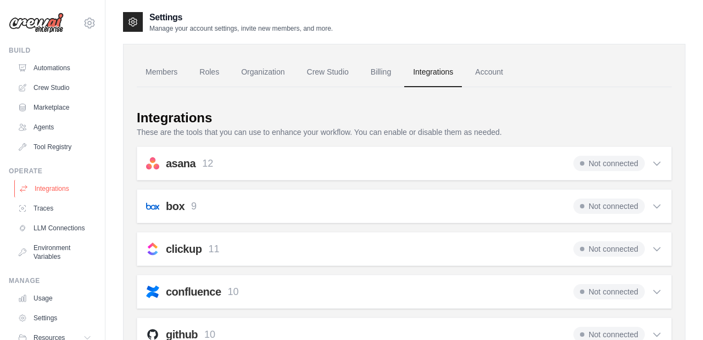
click at [46, 188] on link "Integrations" at bounding box center [55, 189] width 83 height 18
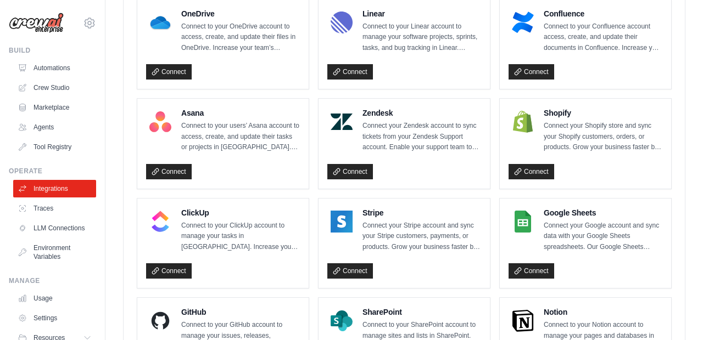
scroll to position [653, 0]
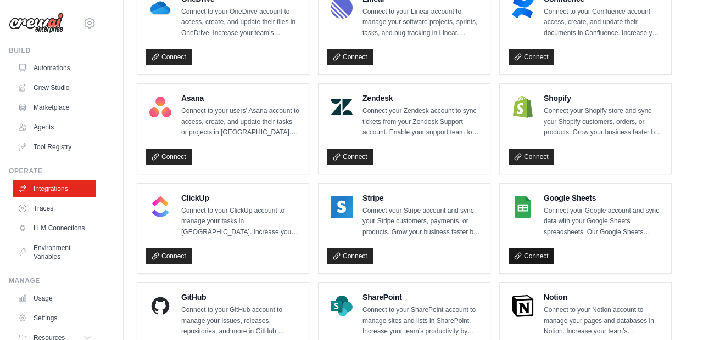
click at [525, 257] on link "Connect" at bounding box center [531, 256] width 46 height 15
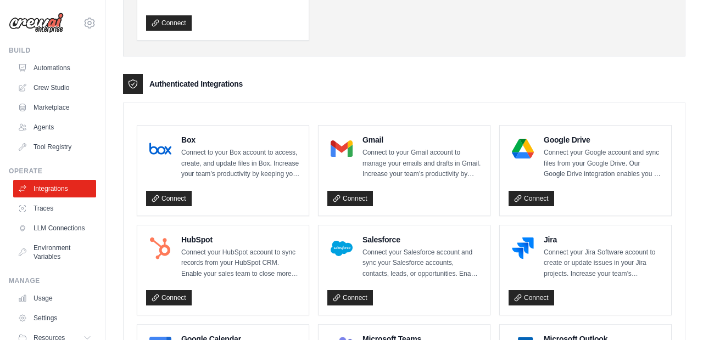
scroll to position [212, 0]
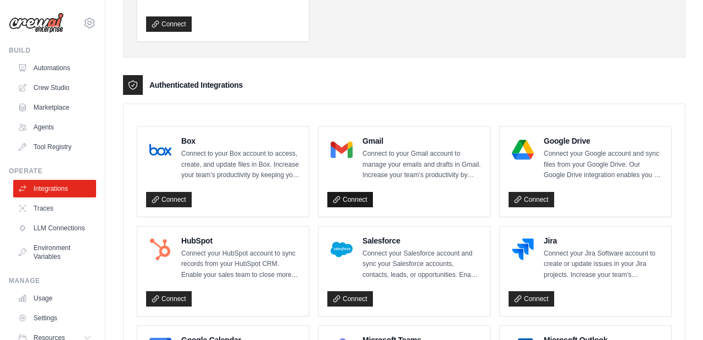
click at [355, 194] on link "Connect" at bounding box center [350, 199] width 46 height 15
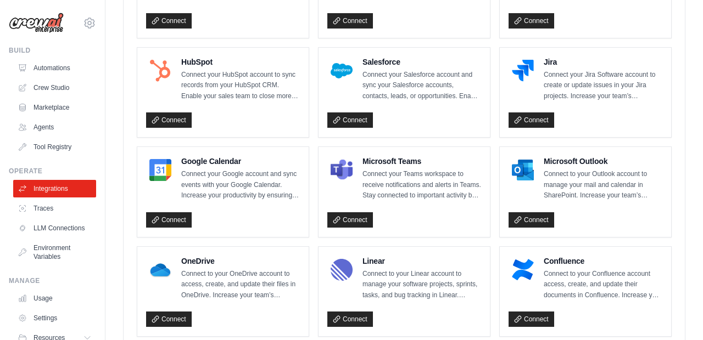
scroll to position [394, 0]
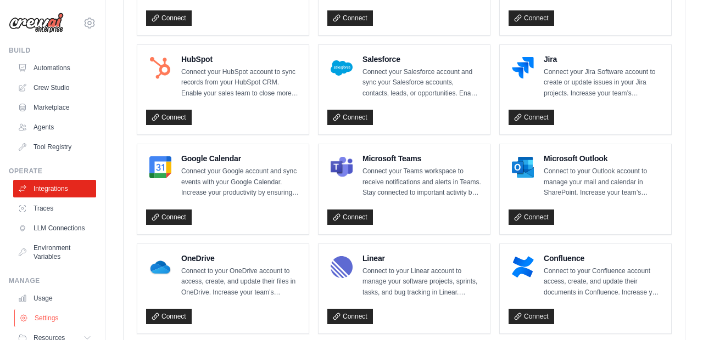
click at [34, 314] on link "Settings" at bounding box center [55, 319] width 83 height 18
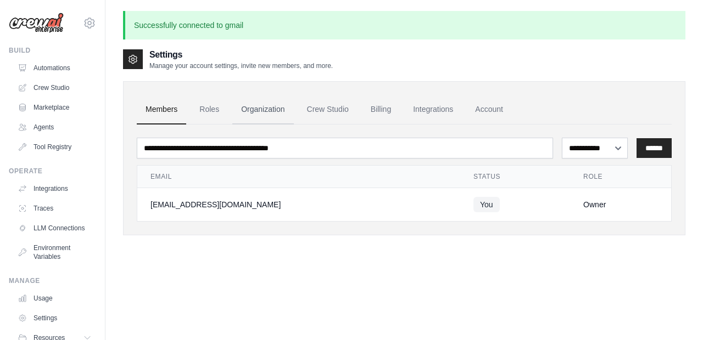
click at [256, 108] on link "Organization" at bounding box center [262, 110] width 61 height 30
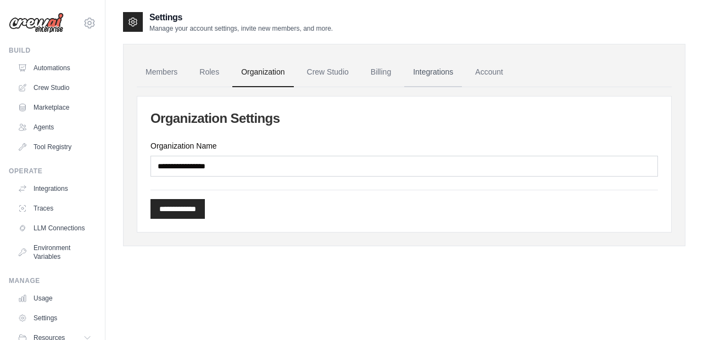
click at [438, 70] on link "Integrations" at bounding box center [433, 73] width 58 height 30
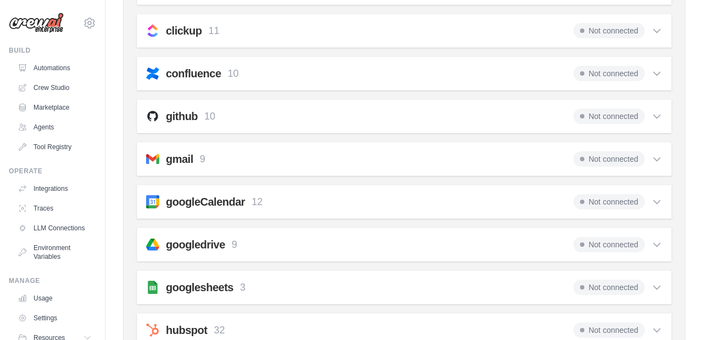
scroll to position [219, 0]
click at [326, 81] on div "confluence 10 Not connected Select all Create a Page: confluence_create_page Up…" at bounding box center [404, 73] width 535 height 34
click at [613, 69] on span "Not connected" at bounding box center [608, 72] width 71 height 15
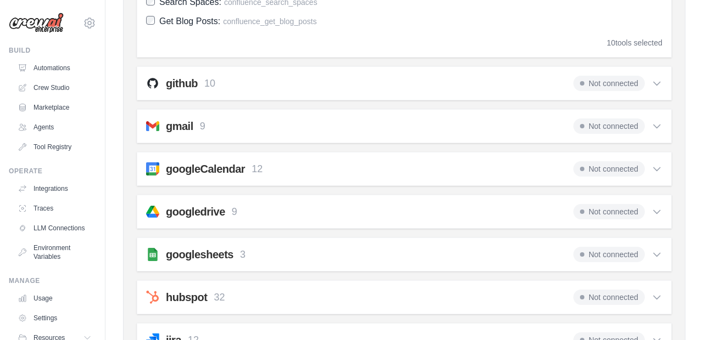
scroll to position [529, 0]
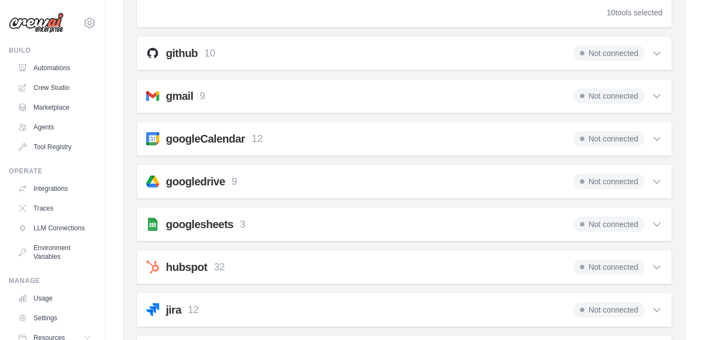
click at [444, 145] on div "googleCalendar 12 Not connected" at bounding box center [404, 138] width 516 height 15
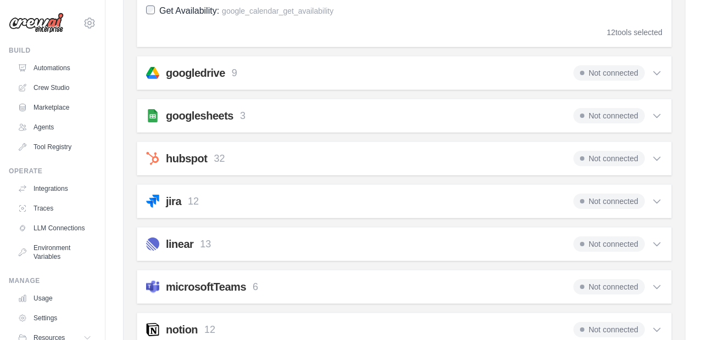
scroll to position [926, 0]
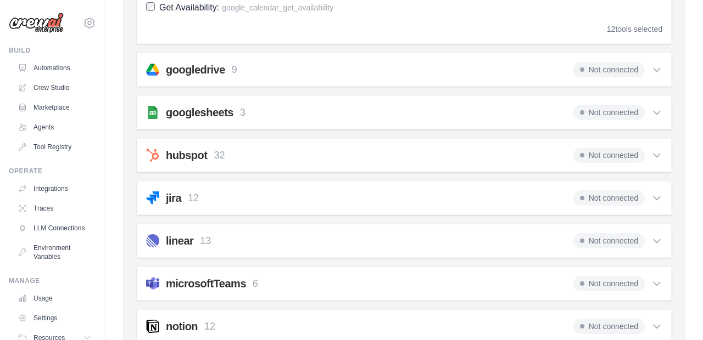
click at [386, 72] on div "googledrive 9 Not connected" at bounding box center [404, 69] width 516 height 15
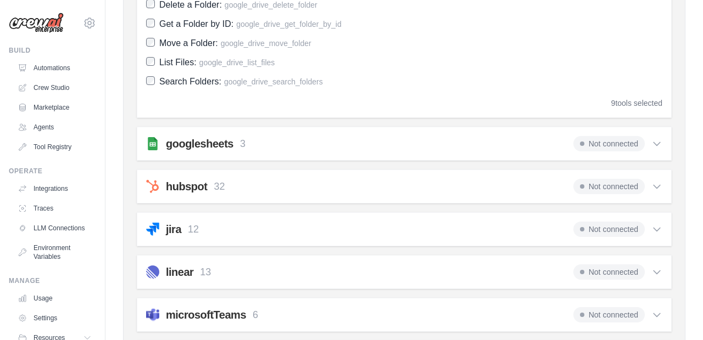
scroll to position [1117, 0]
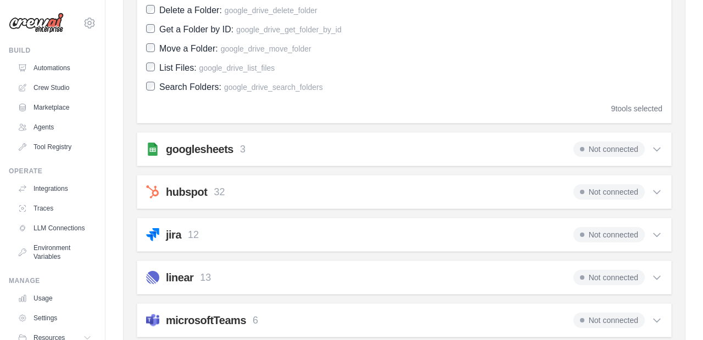
click at [447, 149] on div "googlesheets 3 Not connected" at bounding box center [404, 149] width 516 height 15
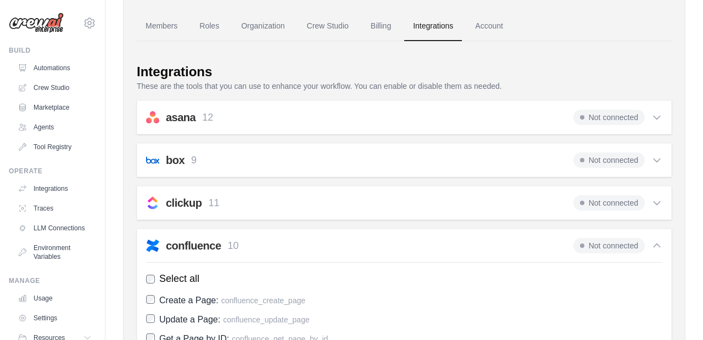
scroll to position [0, 0]
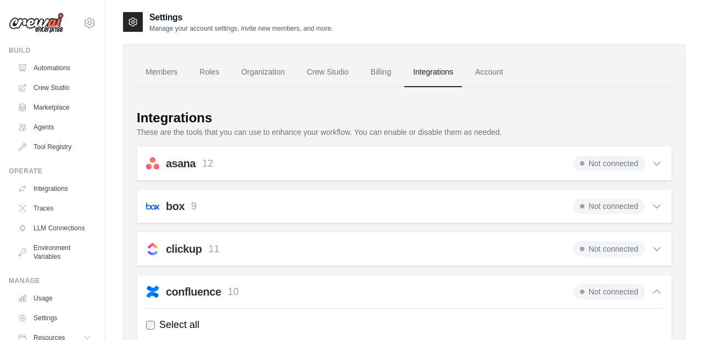
click at [428, 245] on div "clickup 11 Not connected" at bounding box center [404, 249] width 516 height 15
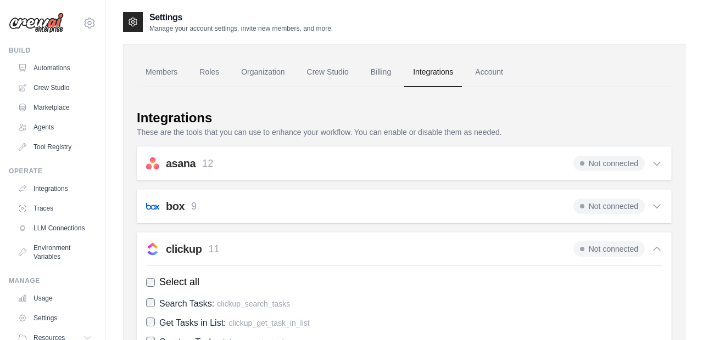
scroll to position [44, 0]
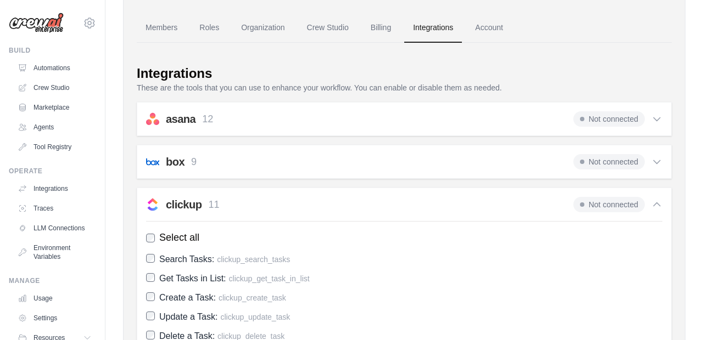
click at [386, 165] on div "box 9 Not connected" at bounding box center [404, 161] width 516 height 15
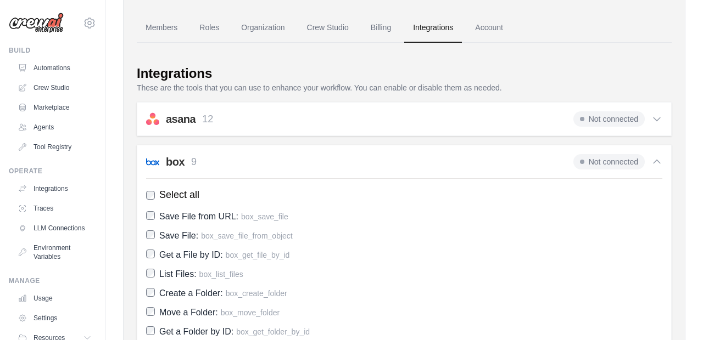
click at [378, 120] on div "asana 12 Not connected" at bounding box center [404, 118] width 516 height 15
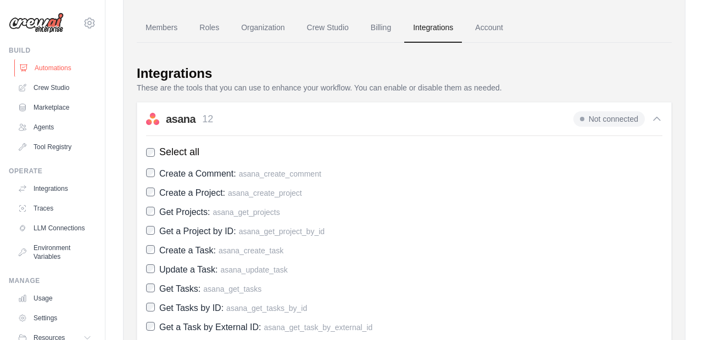
click at [74, 69] on link "Automations" at bounding box center [55, 68] width 83 height 18
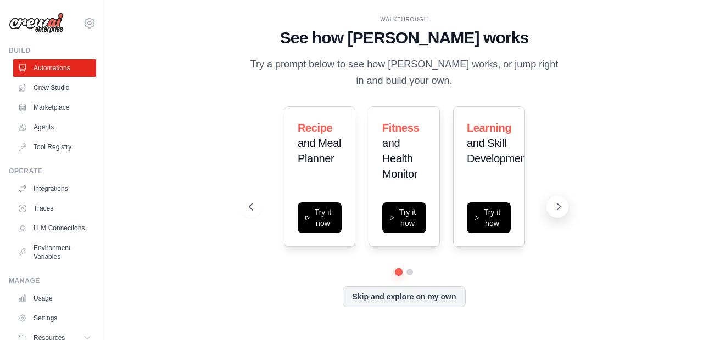
click at [554, 200] on button at bounding box center [557, 207] width 22 height 22
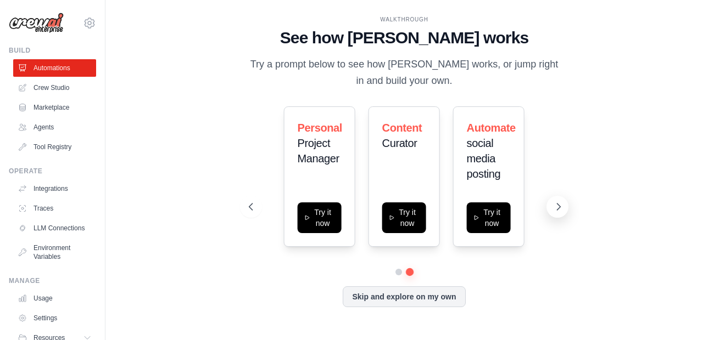
click at [554, 200] on button at bounding box center [557, 207] width 22 height 22
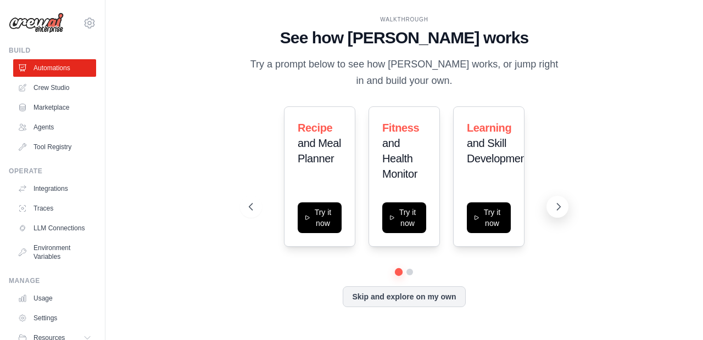
click at [554, 200] on button at bounding box center [557, 207] width 22 height 22
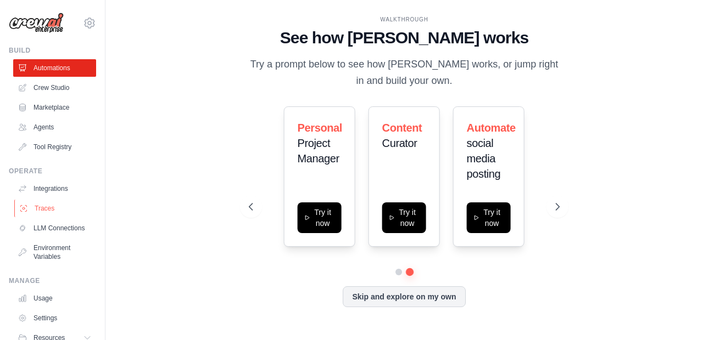
click at [67, 206] on link "Traces" at bounding box center [55, 209] width 83 height 18
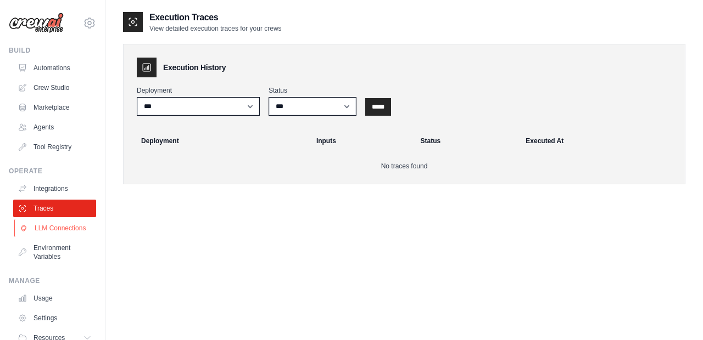
click at [64, 222] on link "LLM Connections" at bounding box center [55, 229] width 83 height 18
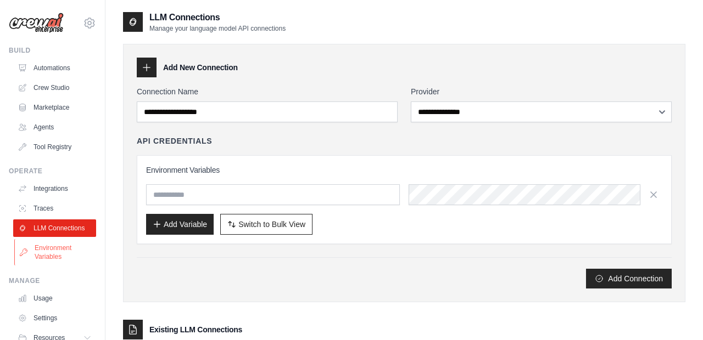
click at [65, 246] on link "Environment Variables" at bounding box center [55, 252] width 83 height 26
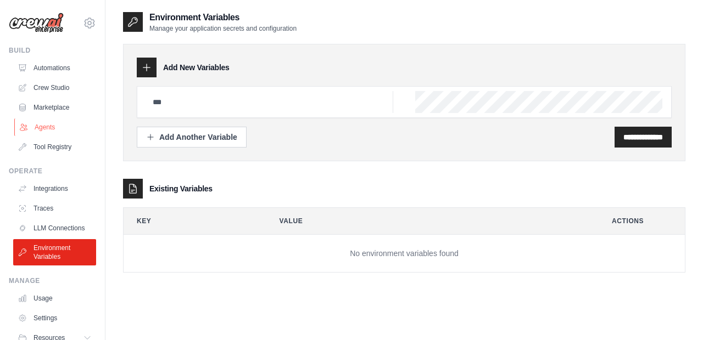
click at [55, 125] on link "Agents" at bounding box center [55, 128] width 83 height 18
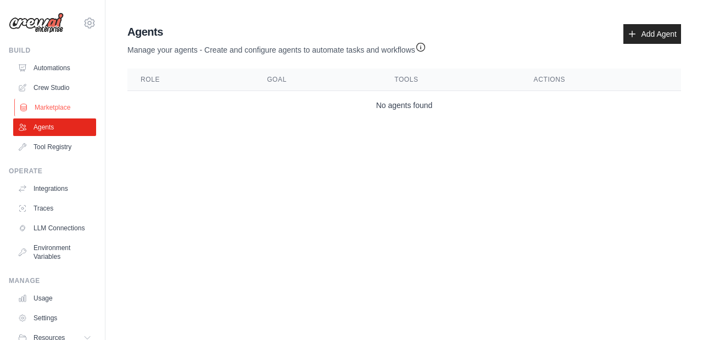
click at [56, 107] on link "Marketplace" at bounding box center [55, 108] width 83 height 18
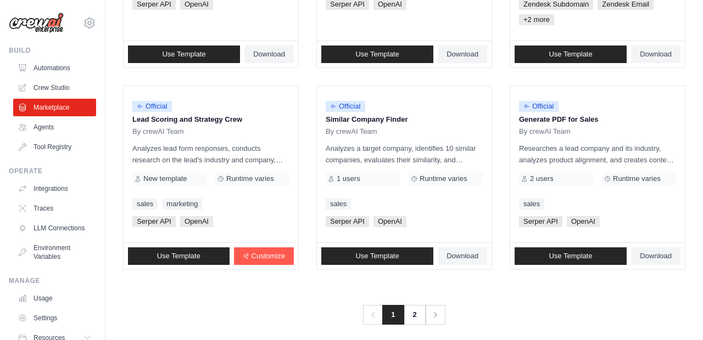
scroll to position [708, 0]
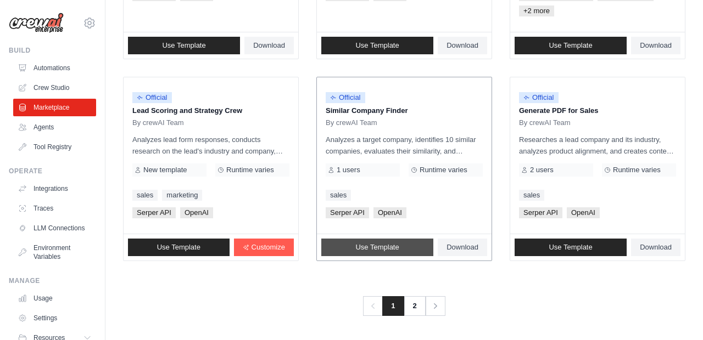
click at [377, 251] on span "Use Template" at bounding box center [376, 247] width 43 height 9
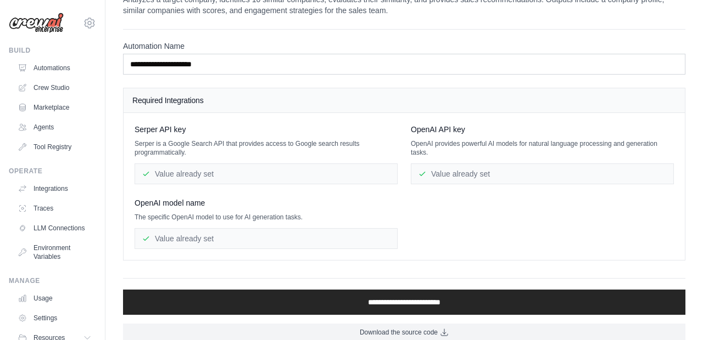
scroll to position [42, 0]
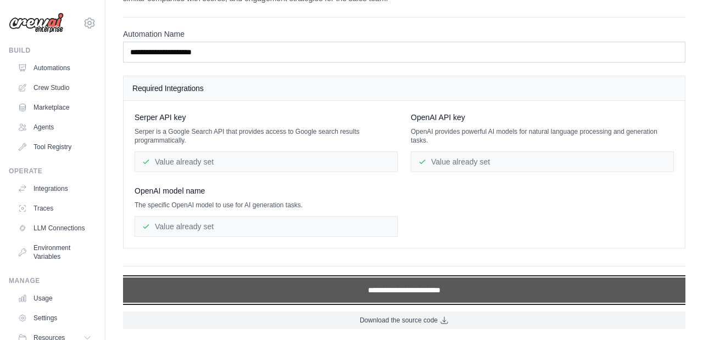
click at [386, 282] on input "**********" at bounding box center [404, 290] width 562 height 25
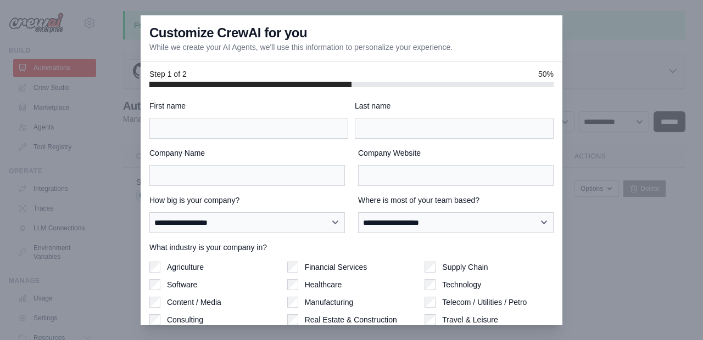
scroll to position [77, 0]
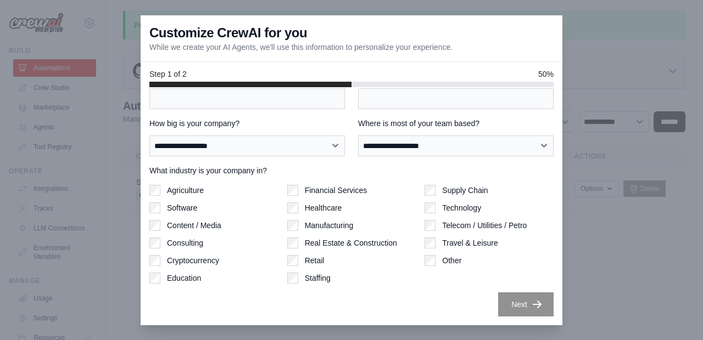
click at [86, 266] on div at bounding box center [351, 170] width 703 height 340
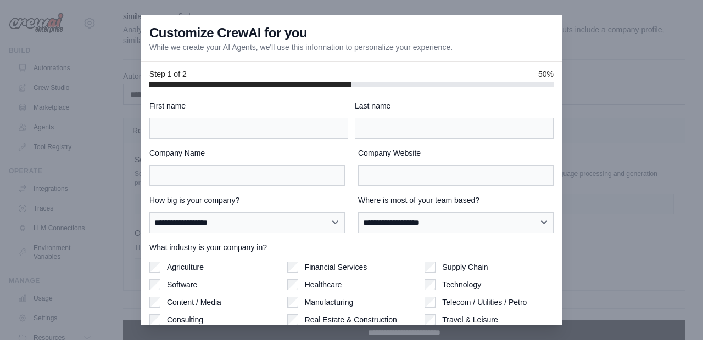
scroll to position [42, 0]
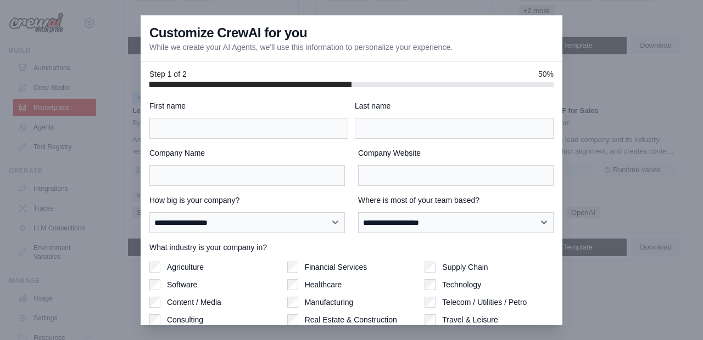
scroll to position [77, 0]
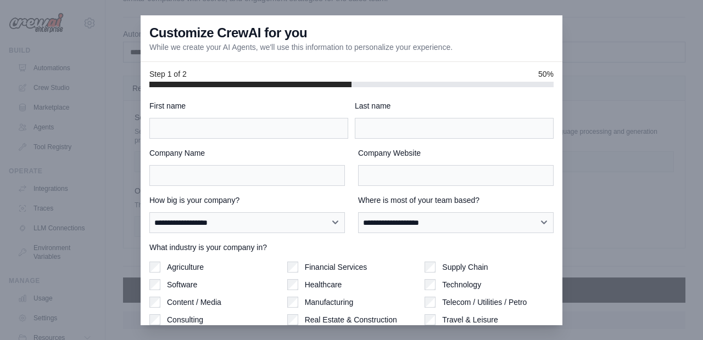
scroll to position [42, 0]
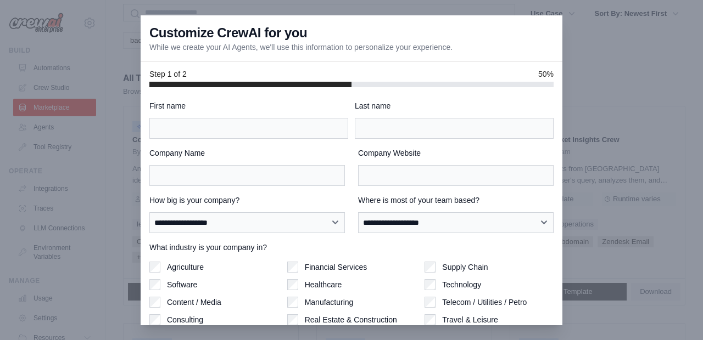
scroll to position [708, 0]
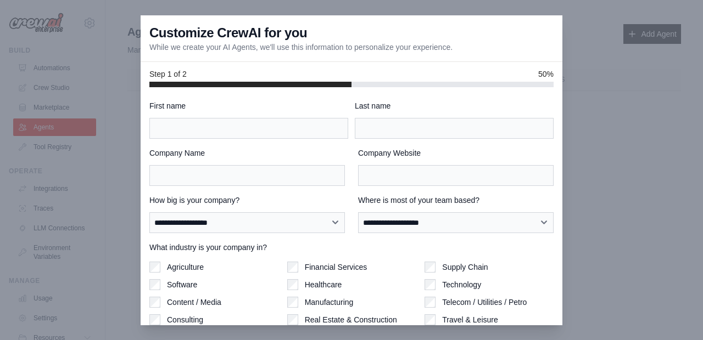
click at [587, 100] on div at bounding box center [351, 170] width 703 height 340
